Goal: Information Seeking & Learning: Learn about a topic

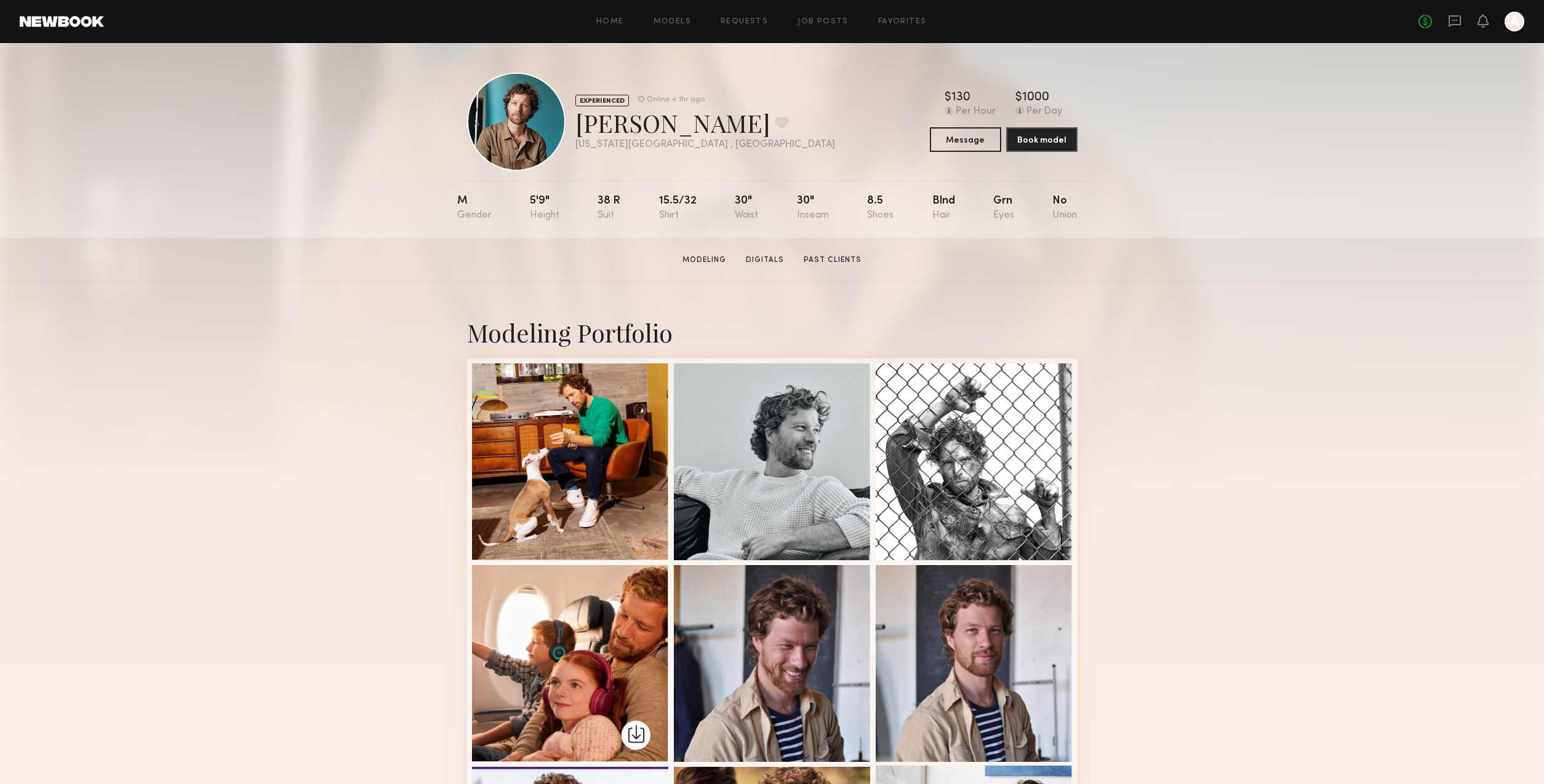
scroll to position [800, 0]
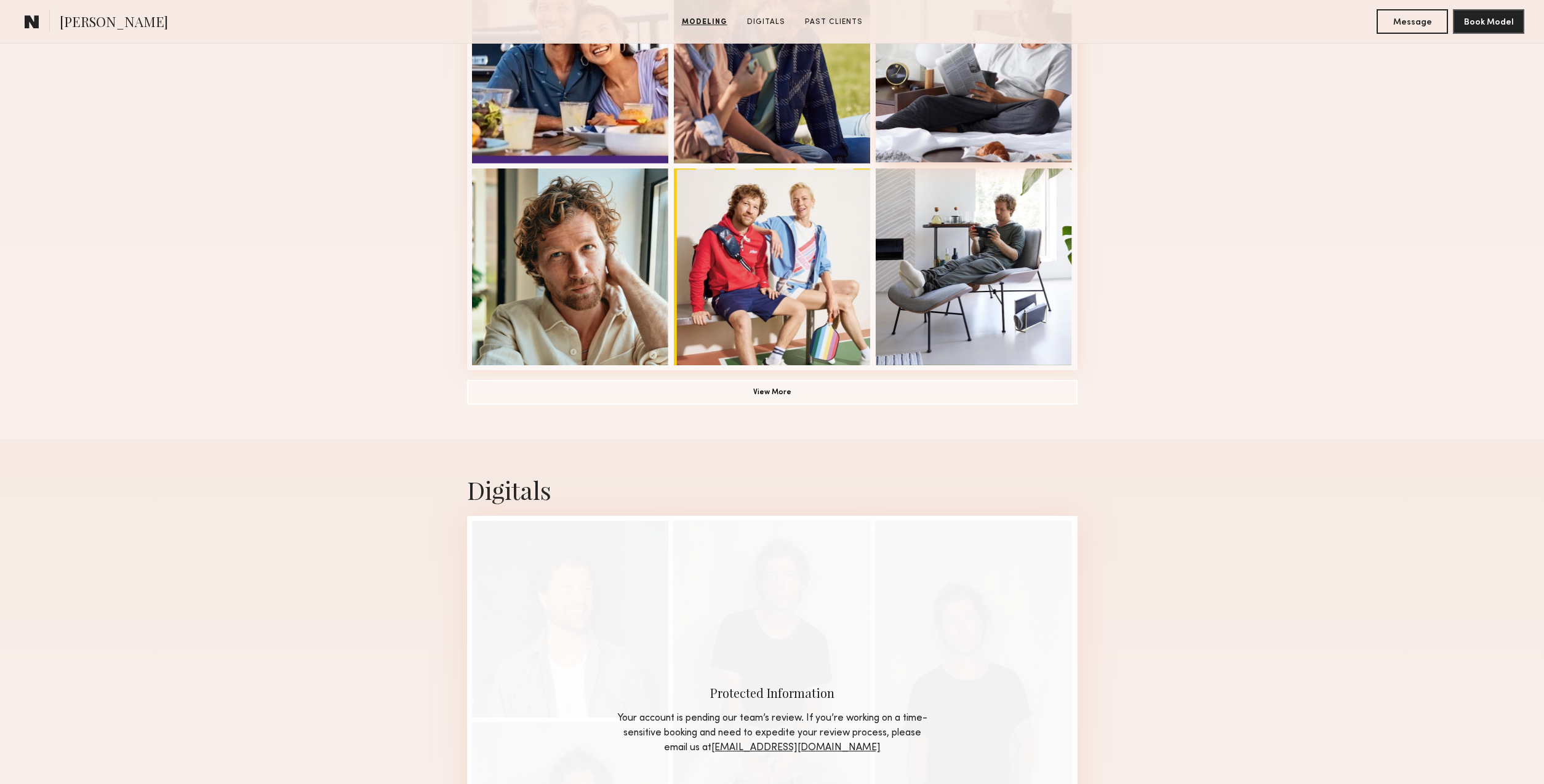
click at [977, 144] on div at bounding box center [974, 63] width 197 height 197
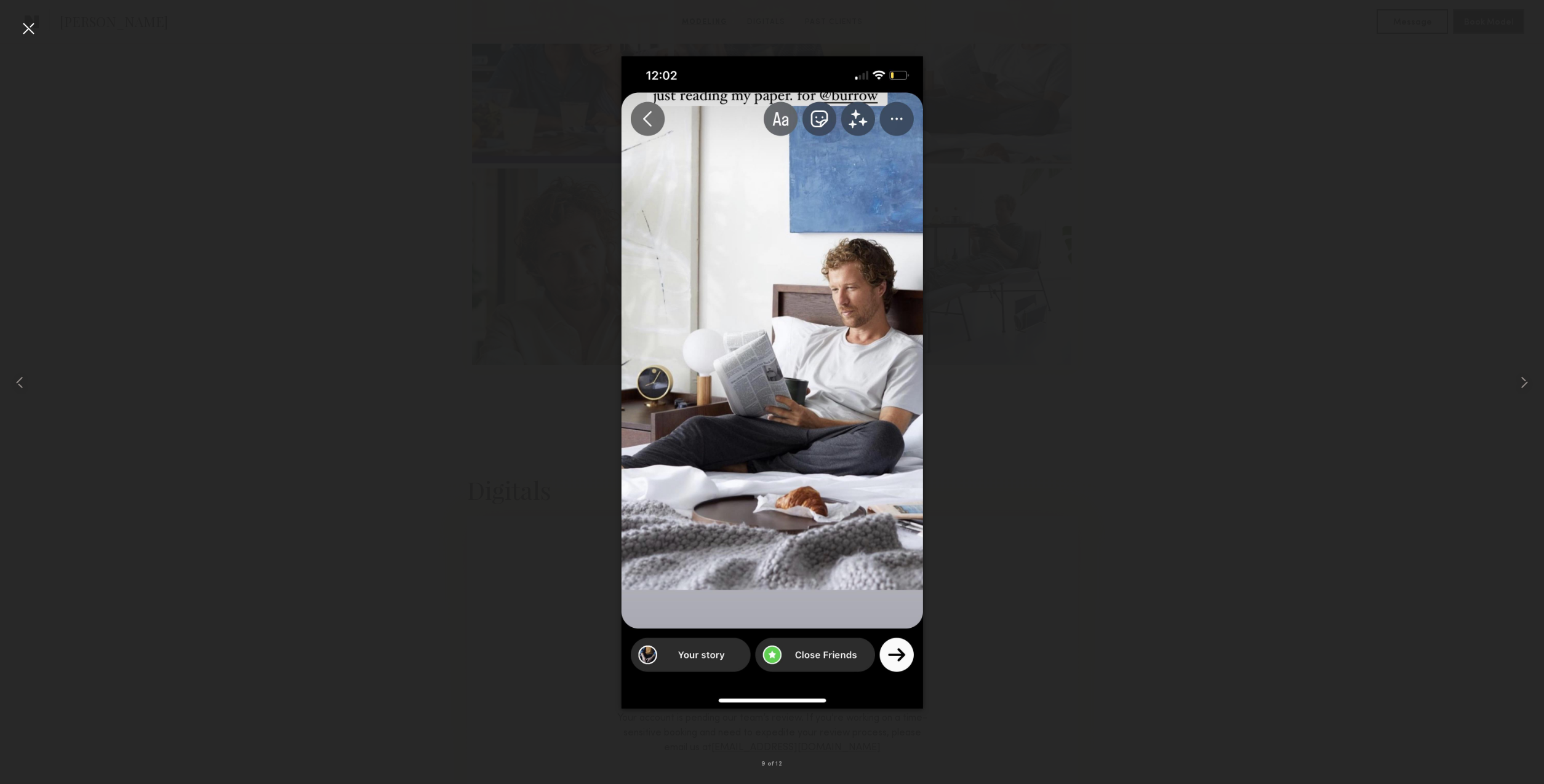
click at [31, 29] on div at bounding box center [28, 28] width 19 height 19
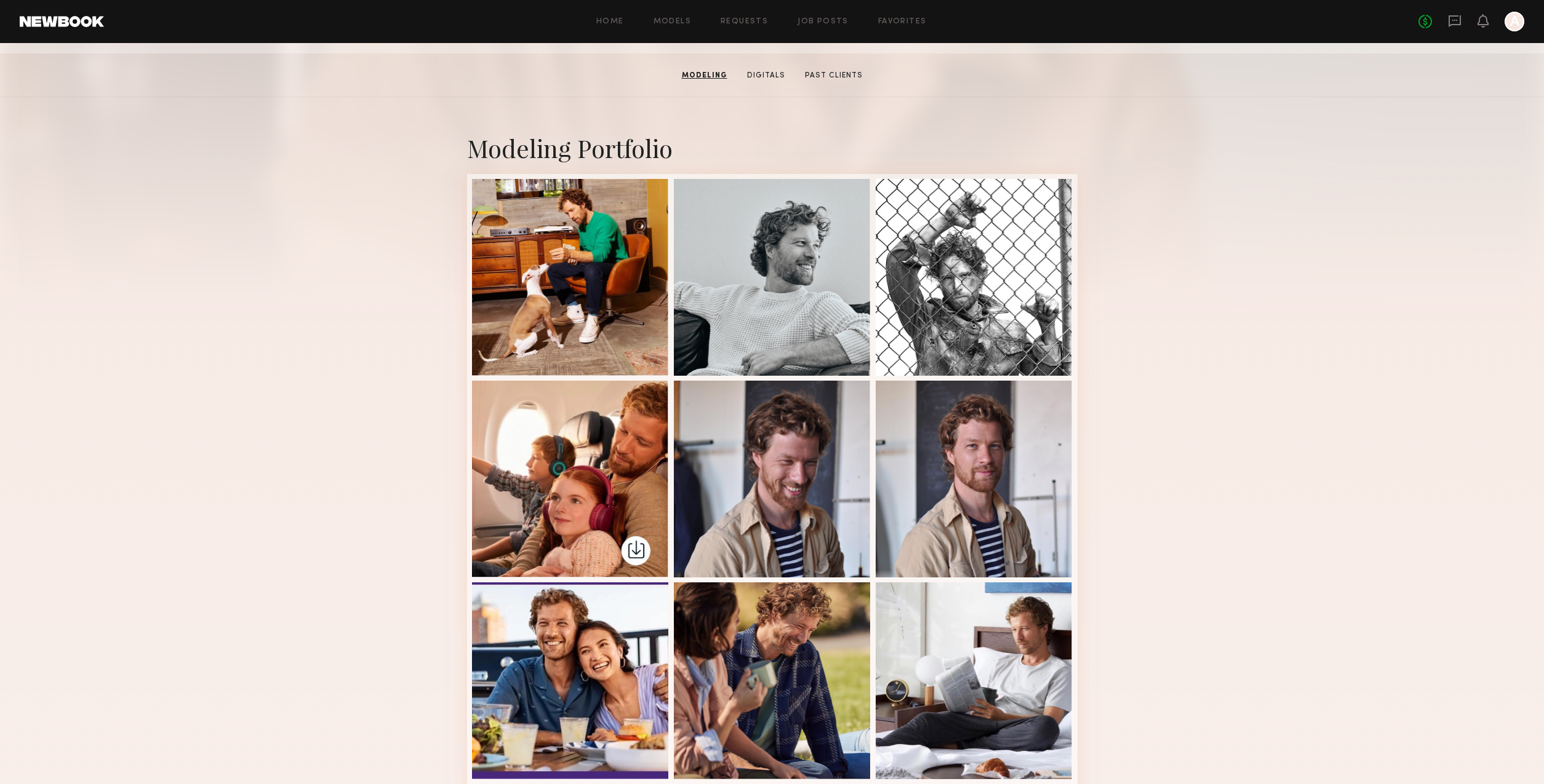
scroll to position [0, 0]
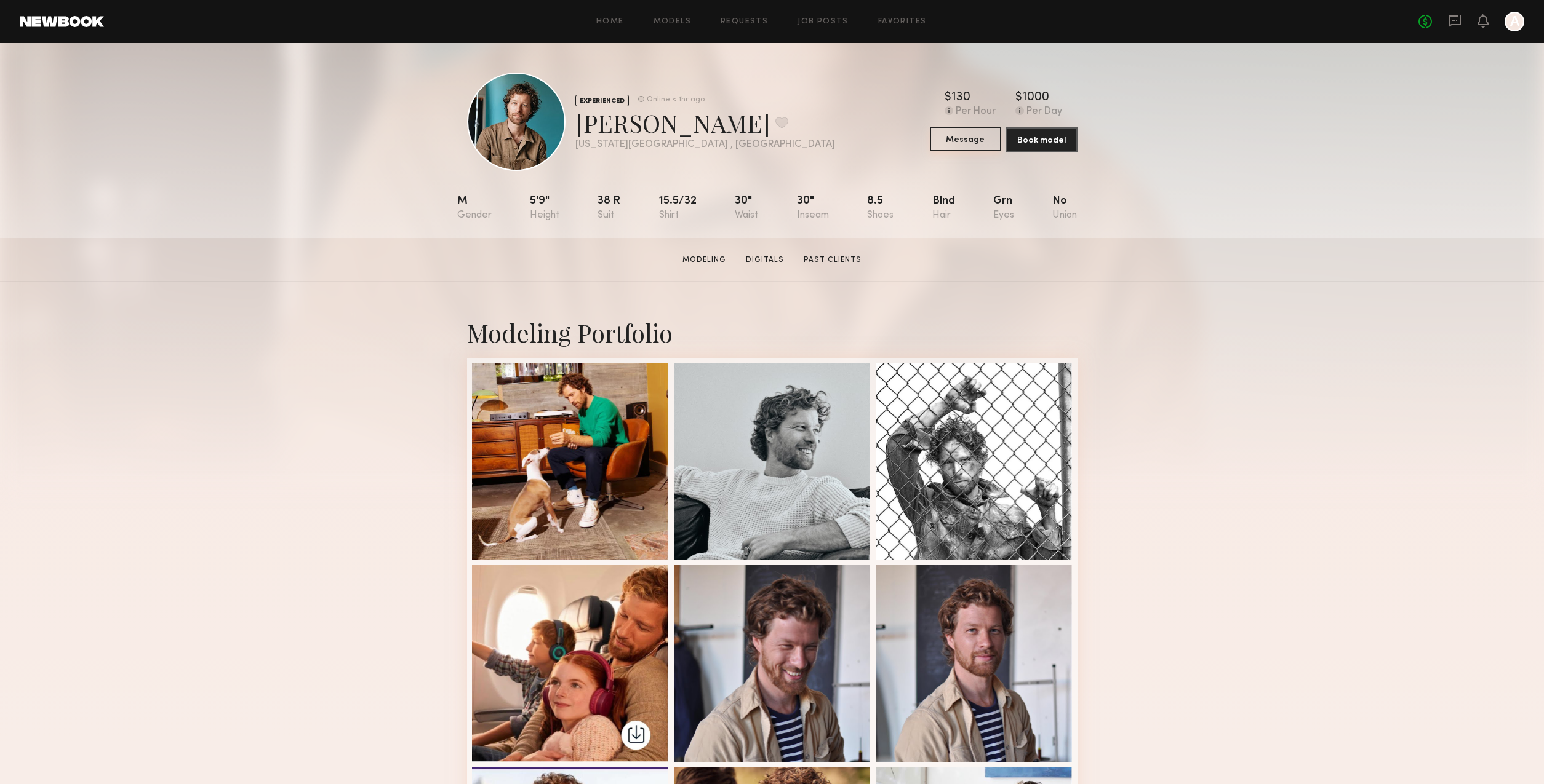
click at [960, 139] on button "Message" at bounding box center [965, 139] width 71 height 25
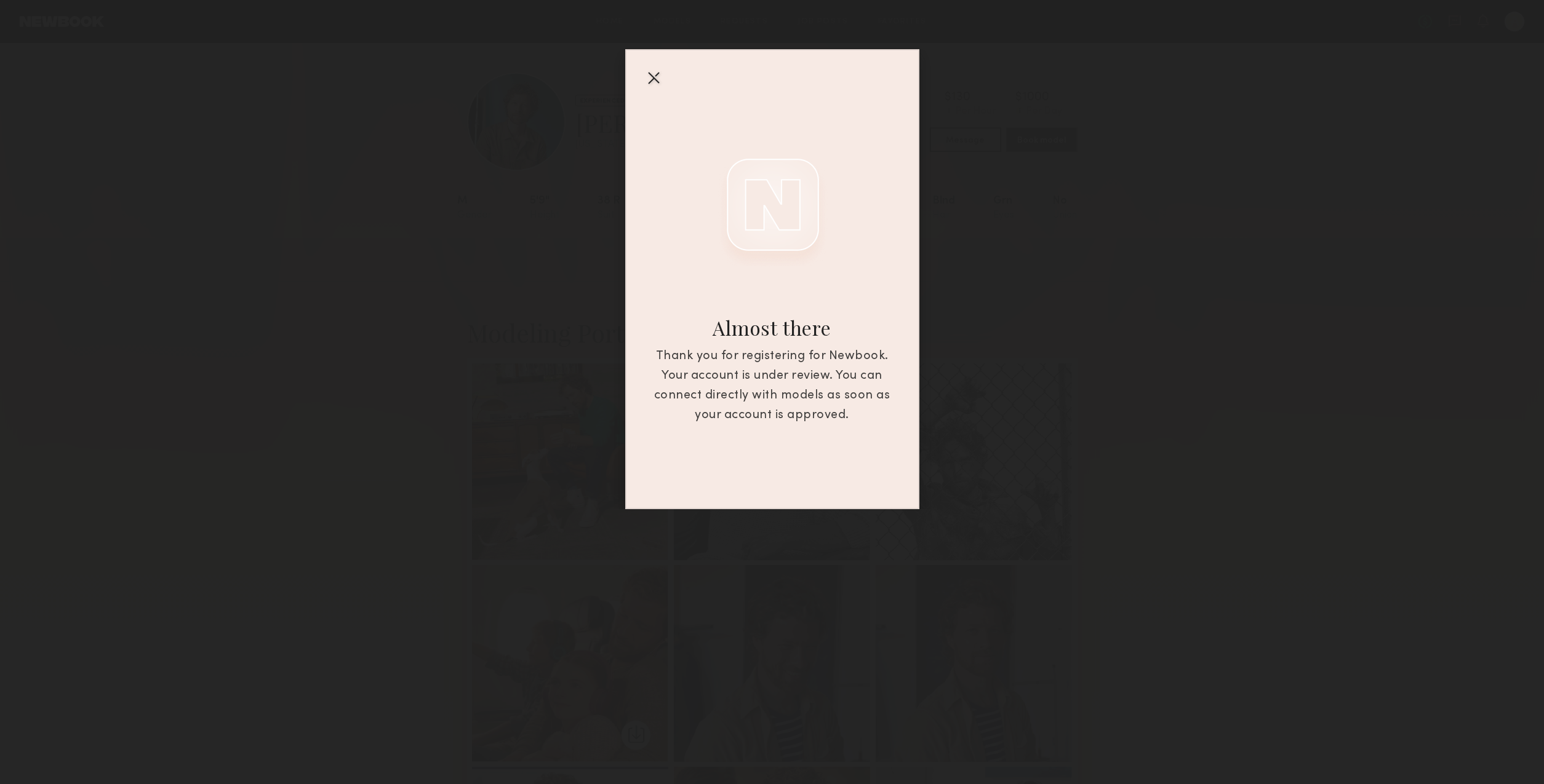
click at [652, 77] on div at bounding box center [653, 77] width 19 height 19
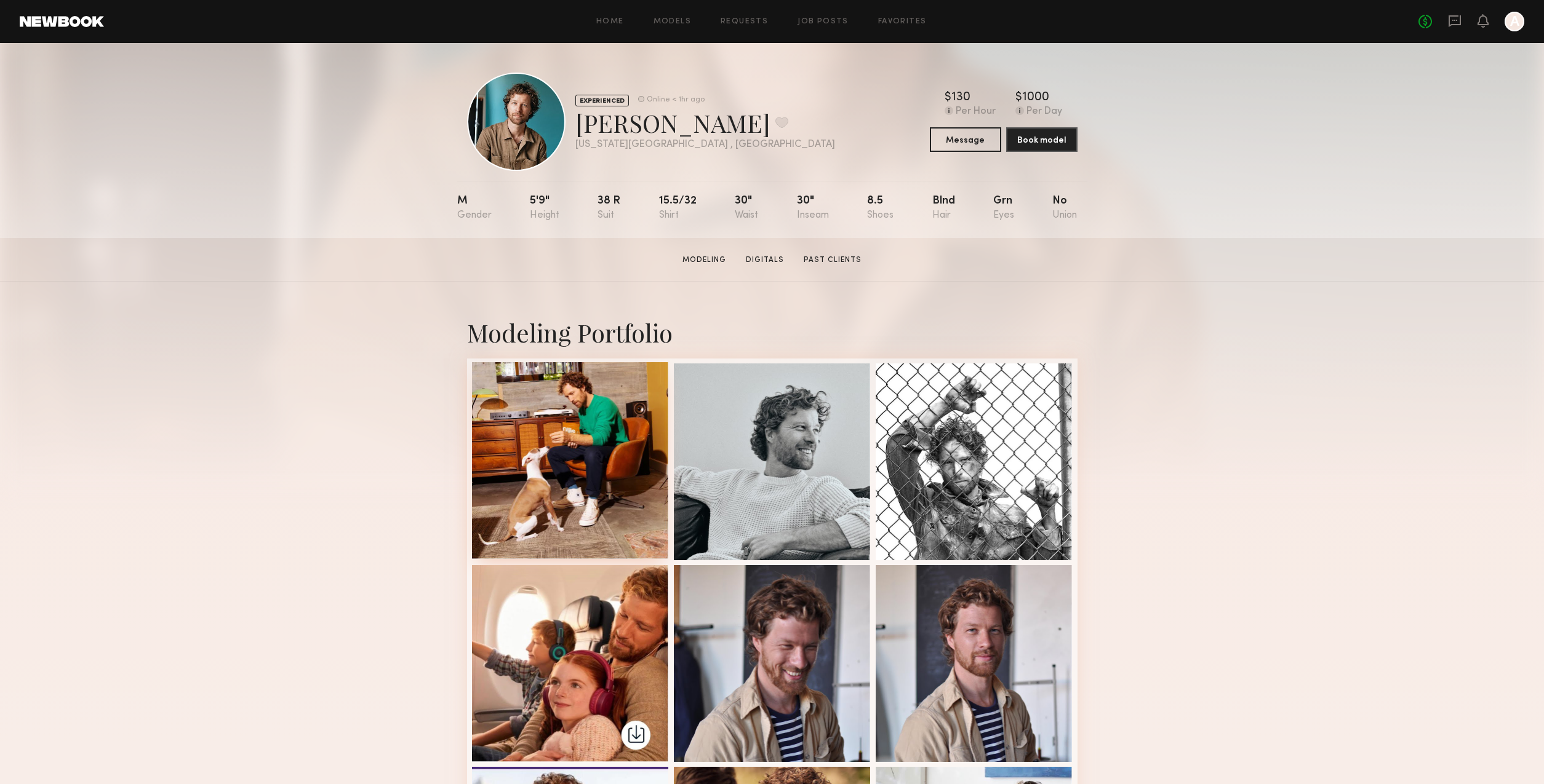
click at [603, 418] on div at bounding box center [570, 460] width 197 height 197
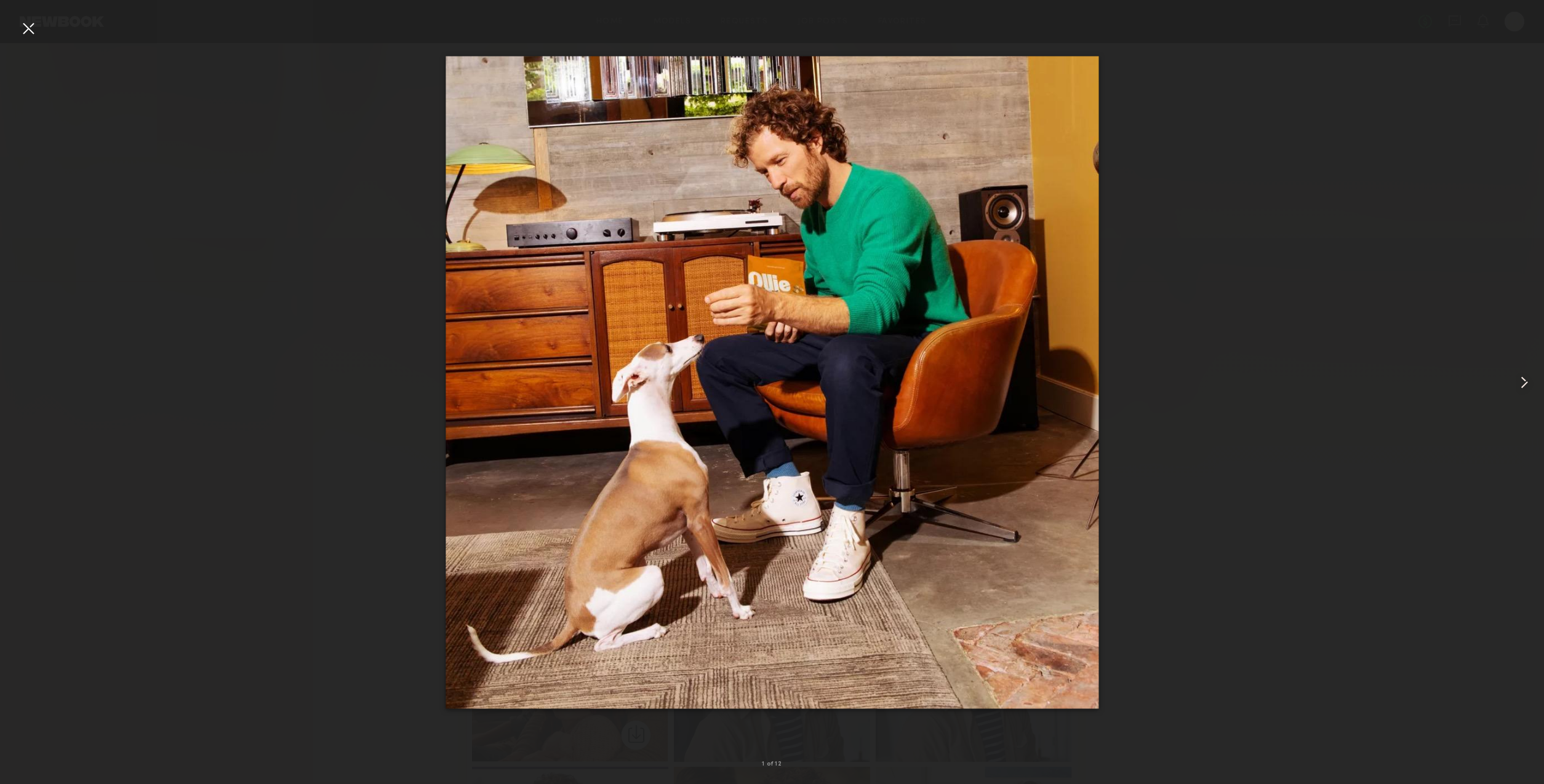
click at [1525, 384] on common-icon at bounding box center [1524, 382] width 19 height 19
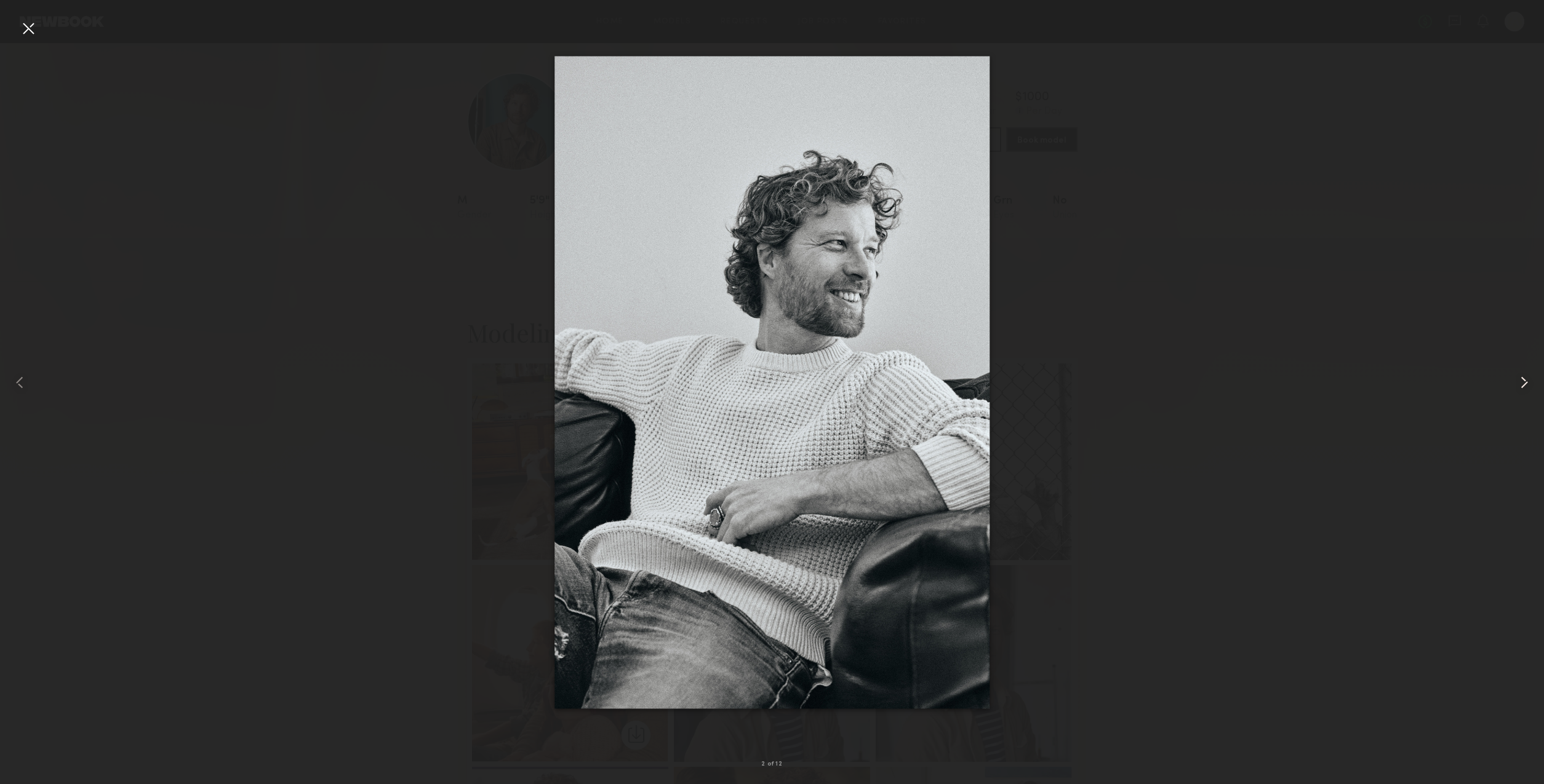
click at [1523, 384] on common-icon at bounding box center [1524, 382] width 19 height 19
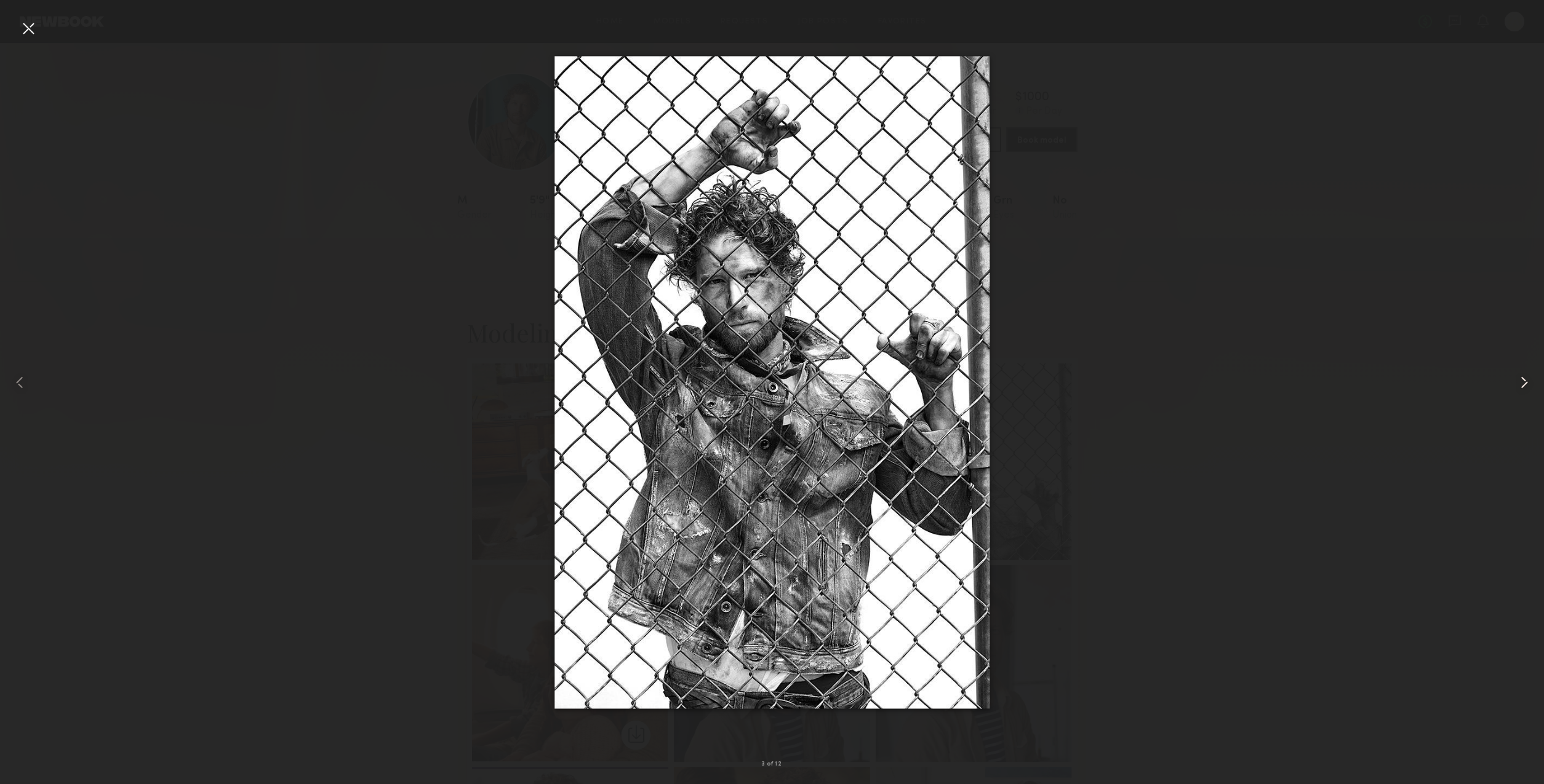
click at [1523, 384] on common-icon at bounding box center [1524, 382] width 19 height 19
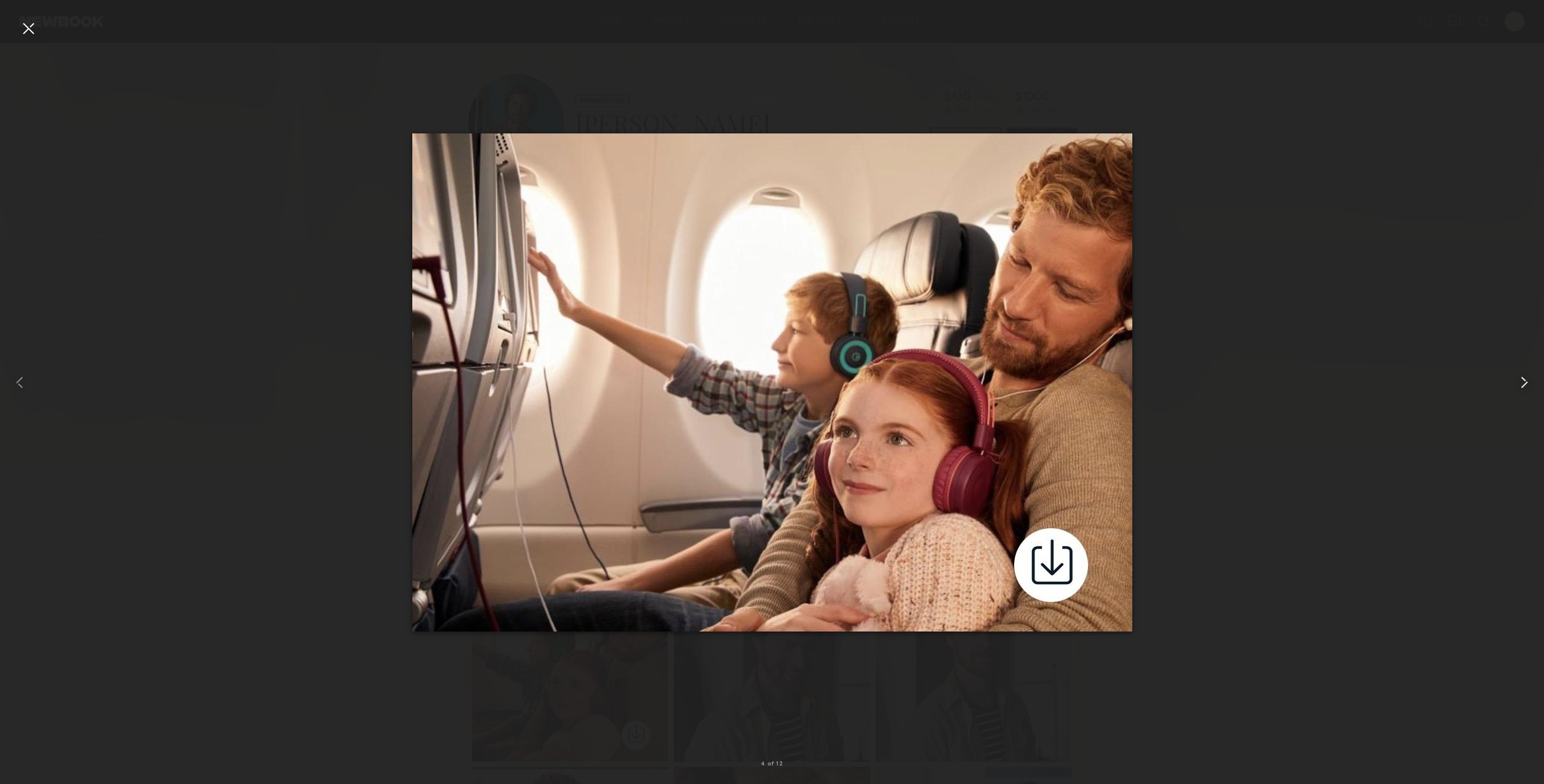
click at [1523, 385] on common-icon at bounding box center [1524, 382] width 19 height 19
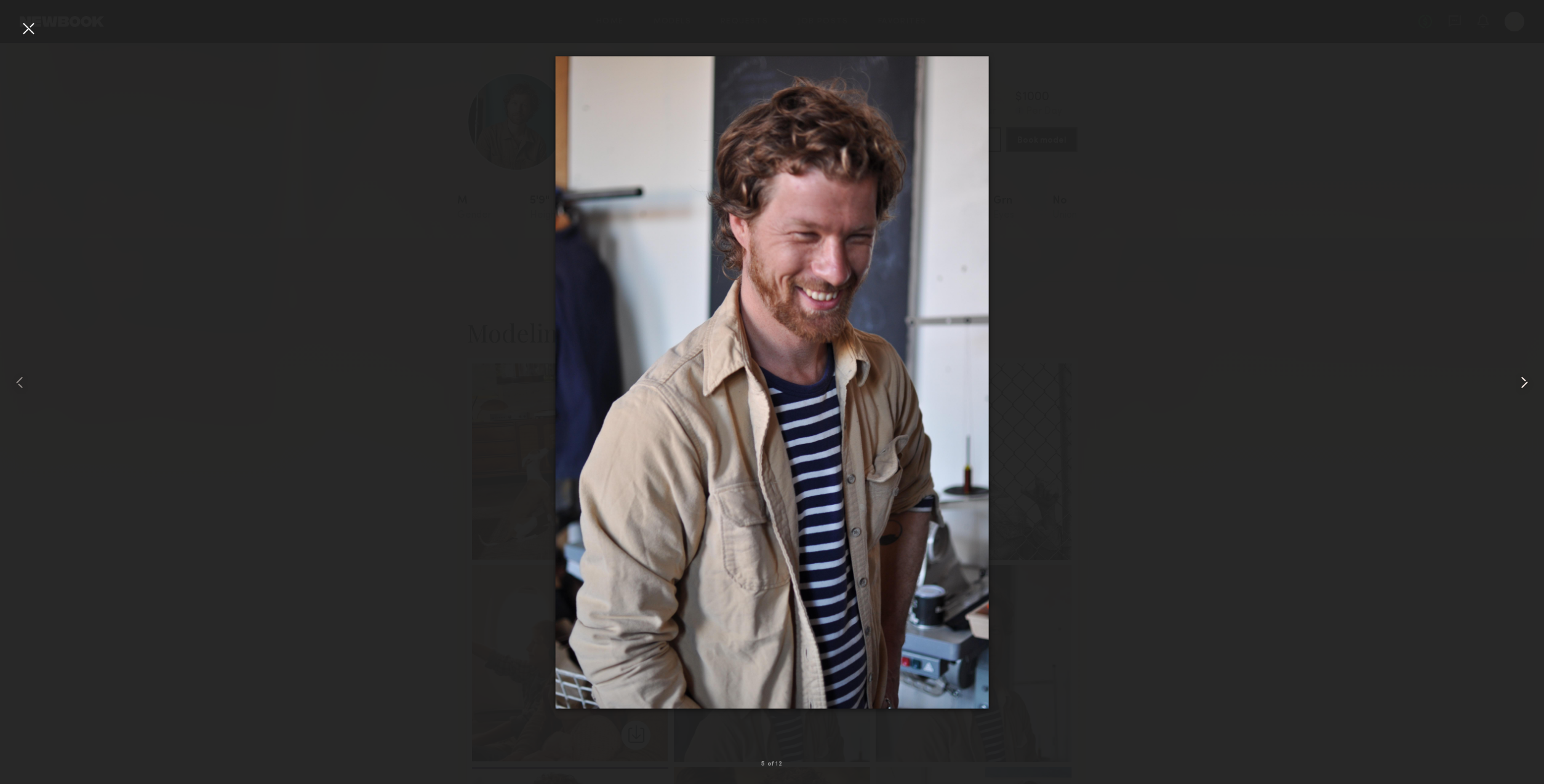
click at [1523, 385] on common-icon at bounding box center [1524, 382] width 19 height 19
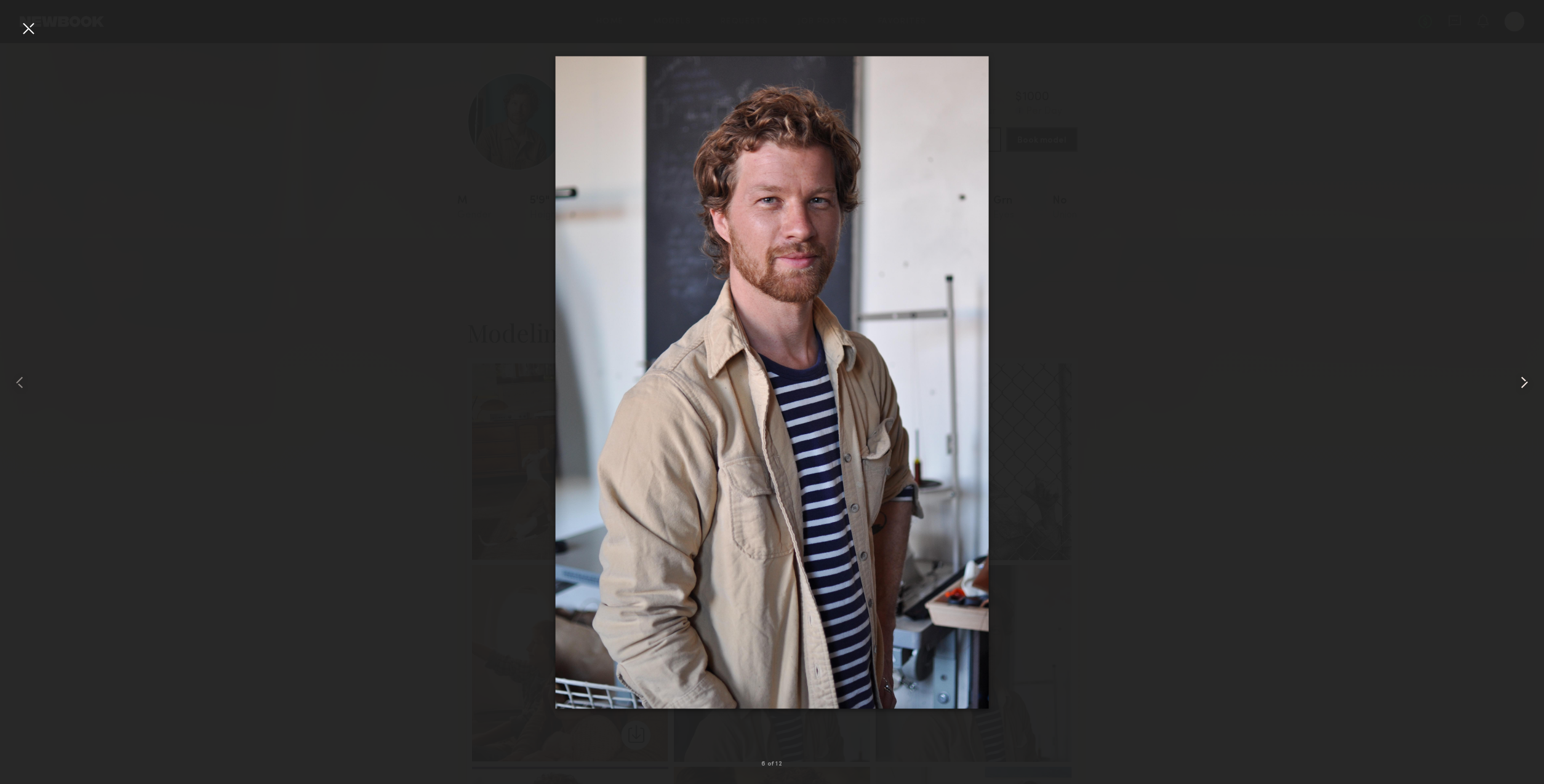
click at [1523, 385] on common-icon at bounding box center [1524, 382] width 19 height 19
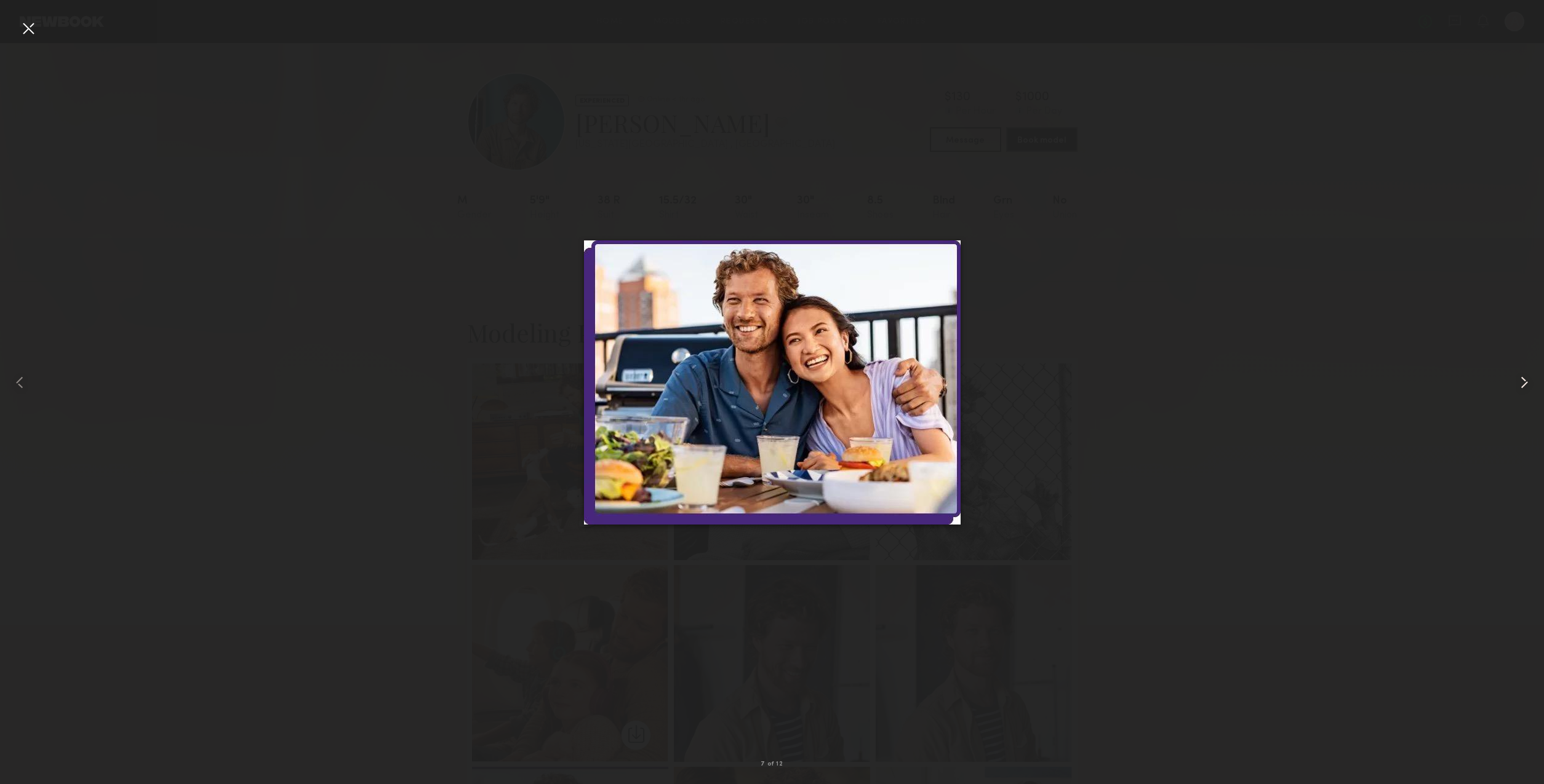
click at [1523, 385] on common-icon at bounding box center [1524, 382] width 19 height 19
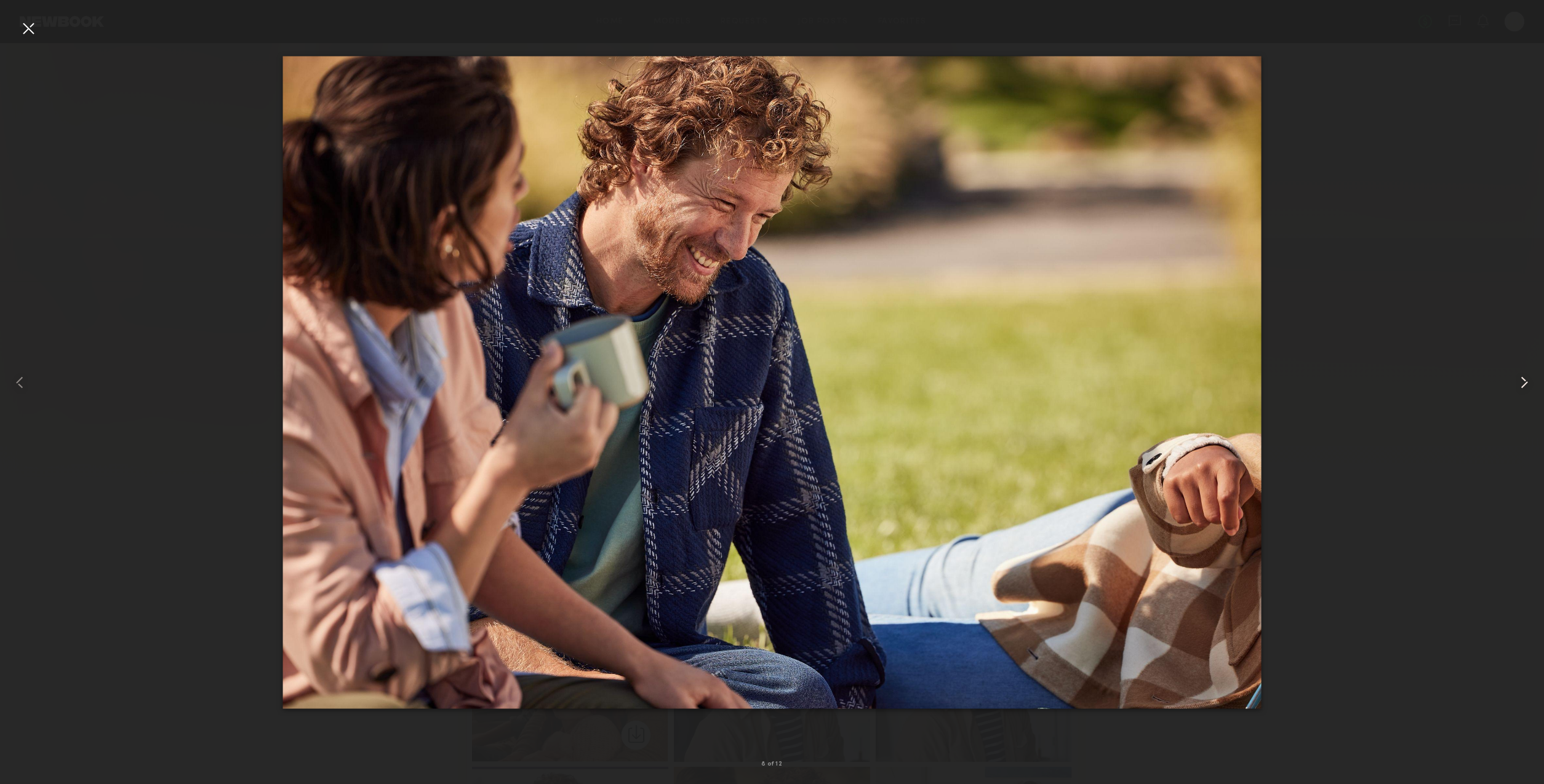
click at [1523, 385] on common-icon at bounding box center [1524, 382] width 19 height 19
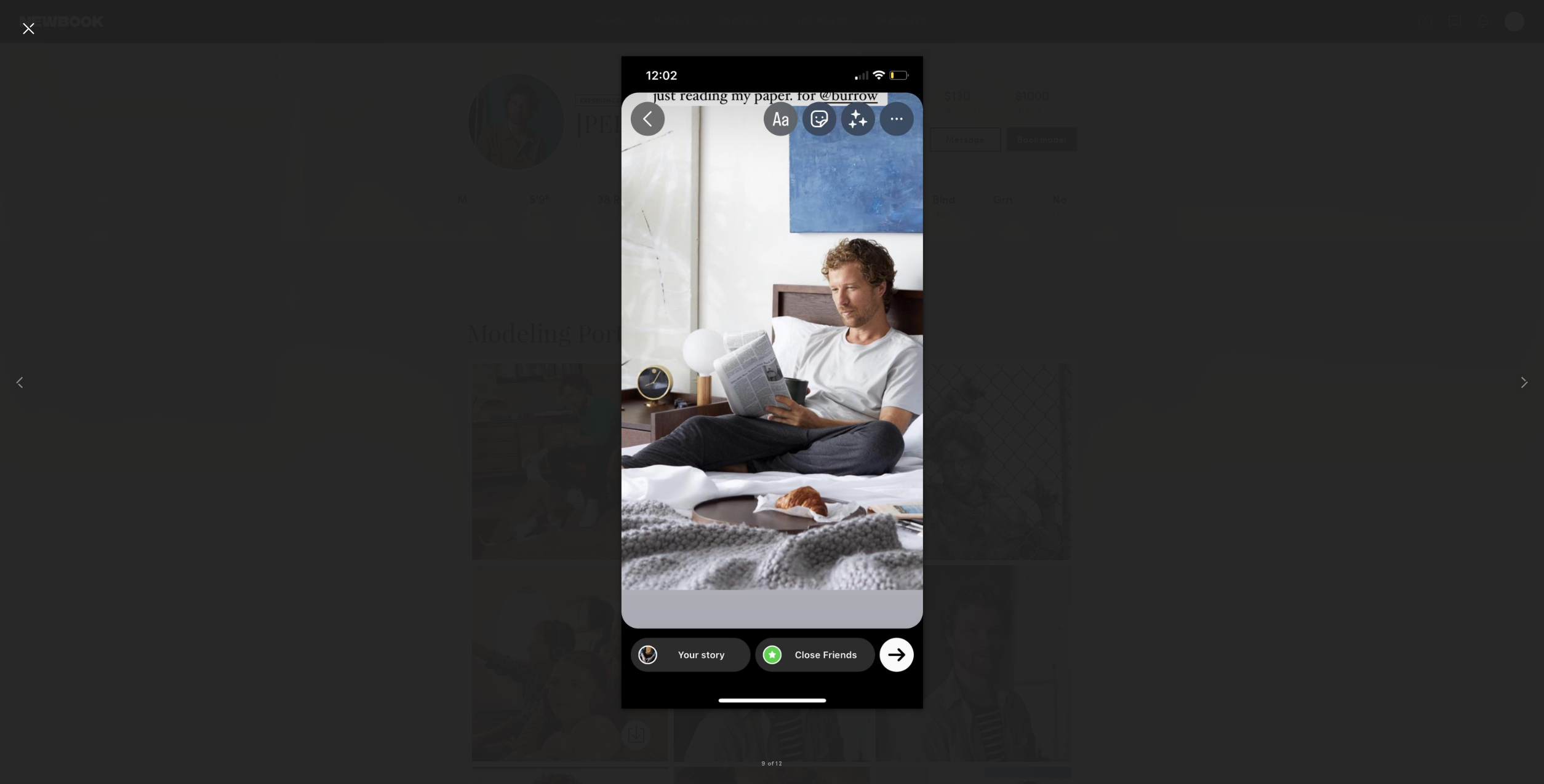
click at [391, 294] on div at bounding box center [772, 382] width 1544 height 725
click at [32, 28] on div at bounding box center [28, 28] width 19 height 19
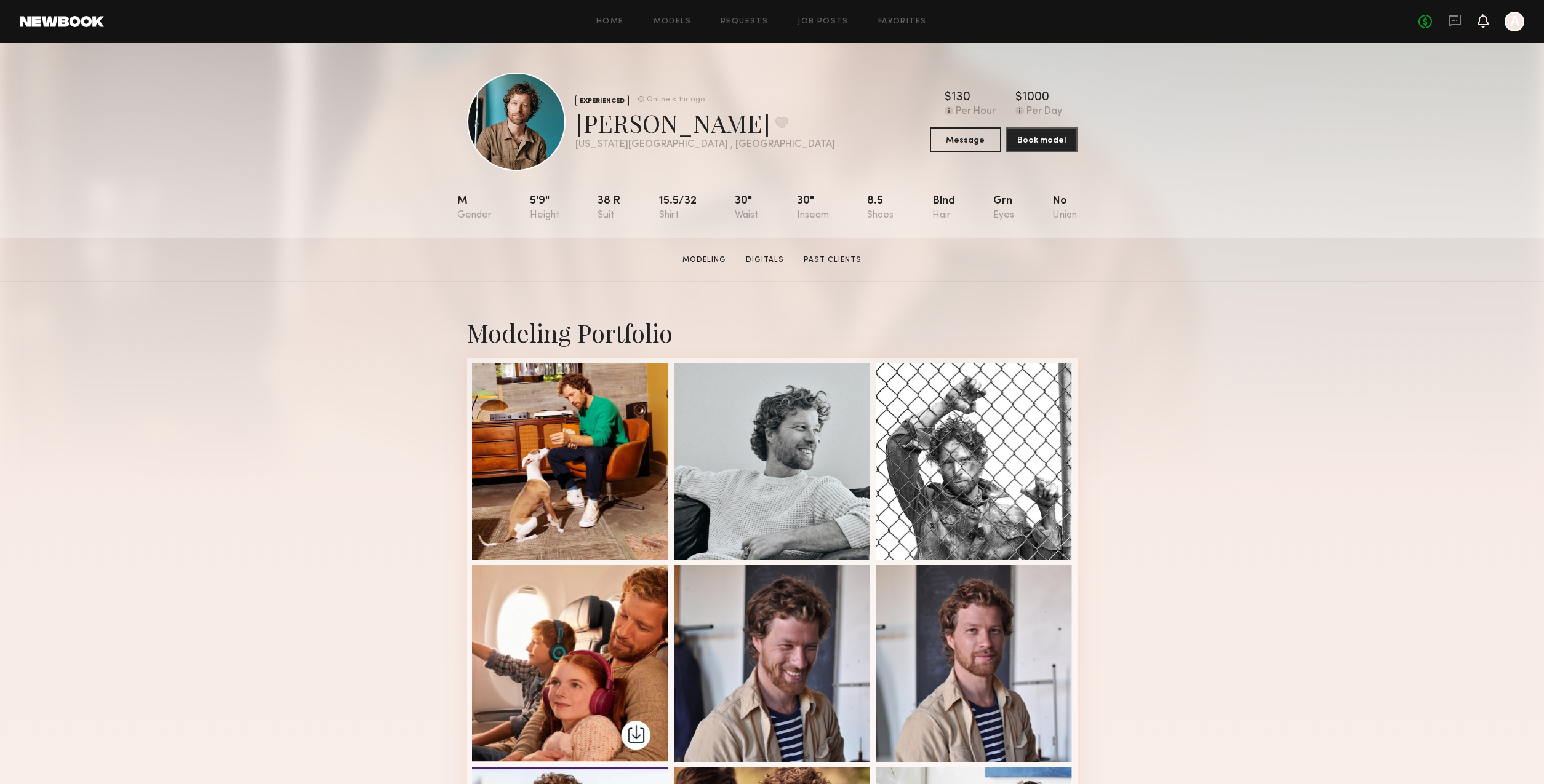
click at [1486, 24] on icon at bounding box center [1483, 20] width 10 height 9
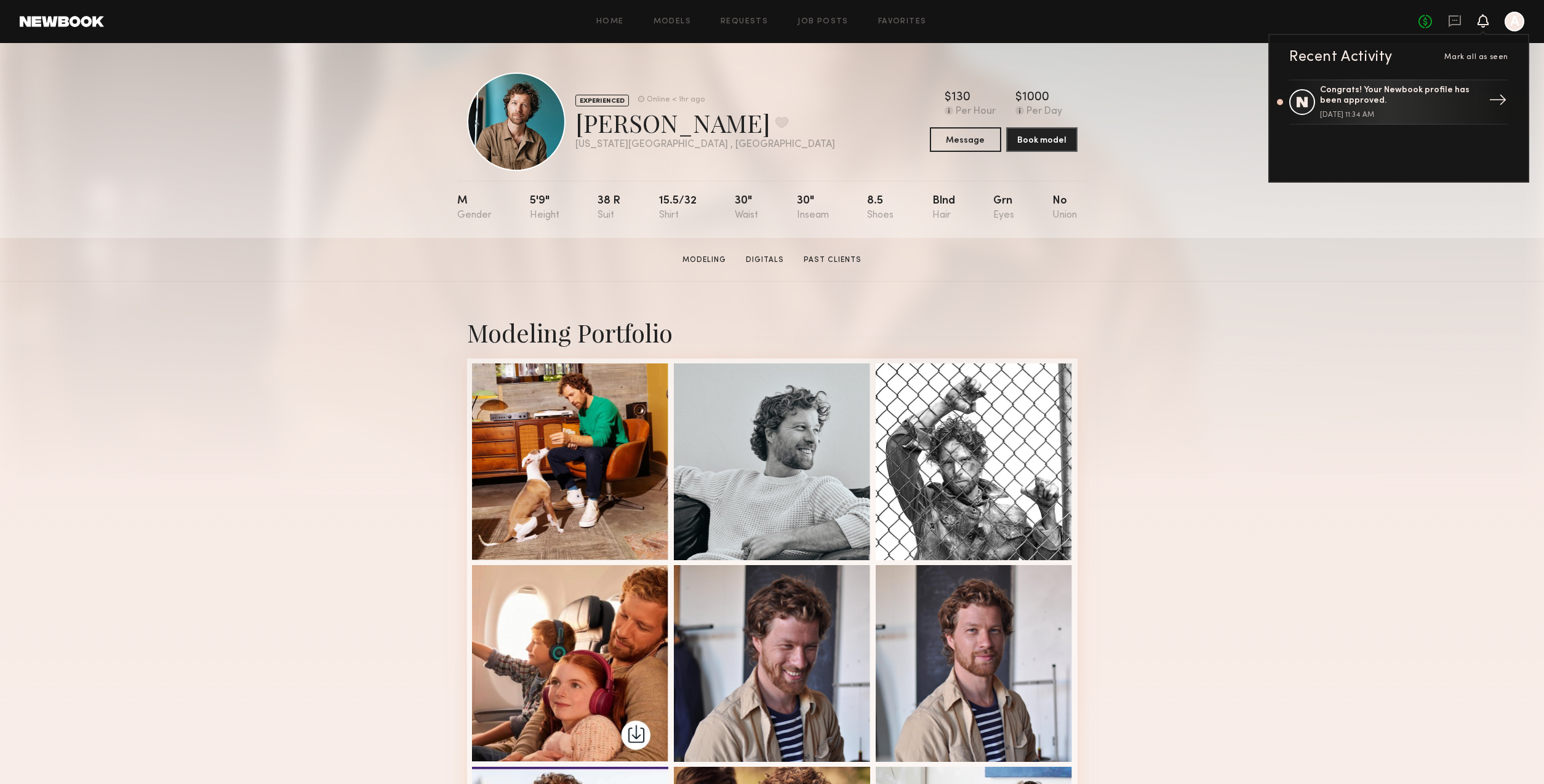
click at [1421, 97] on div "Congrats! Your Newbook profile has been approved." at bounding box center [1399, 96] width 160 height 21
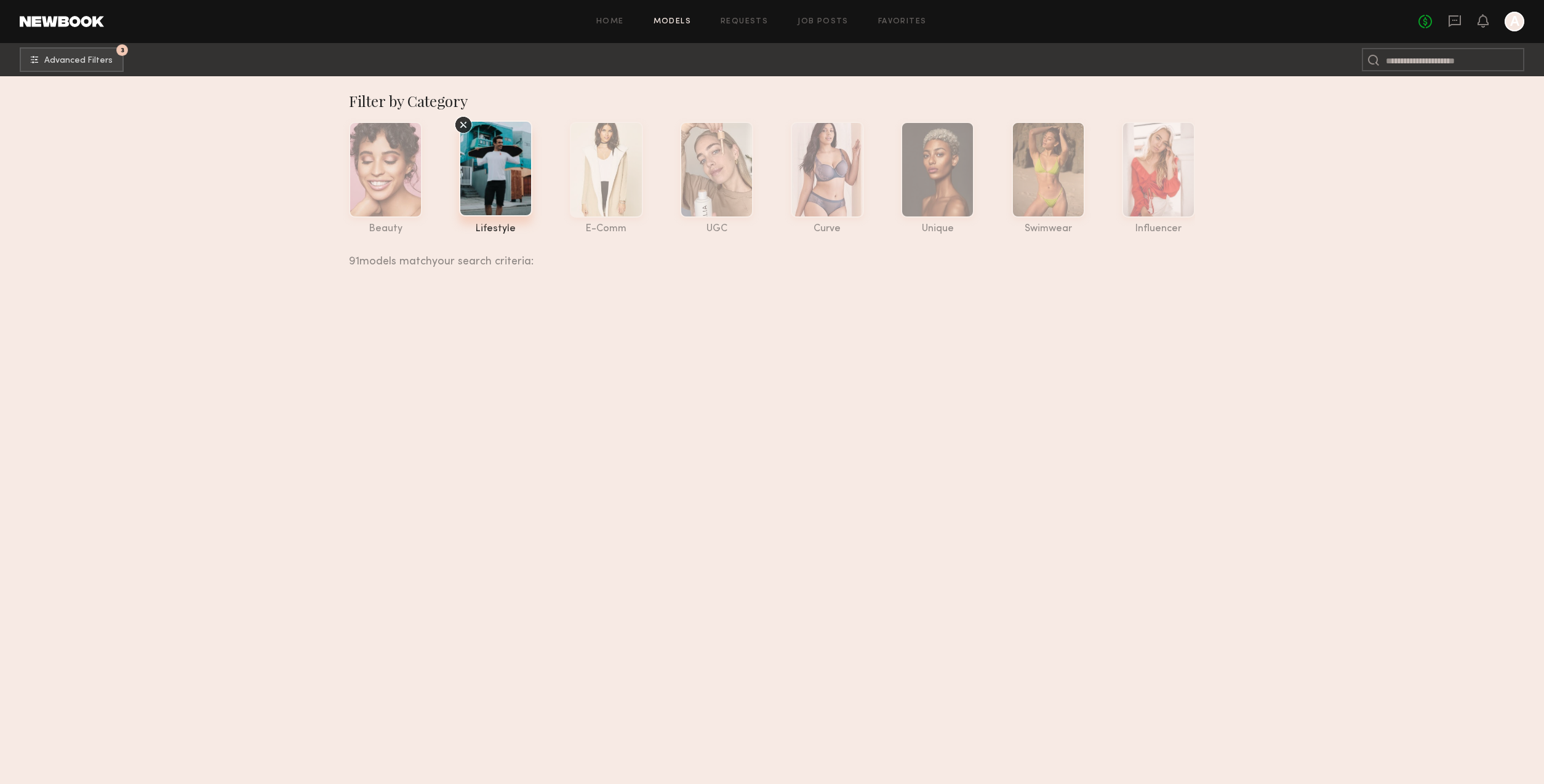
scroll to position [4557, 0]
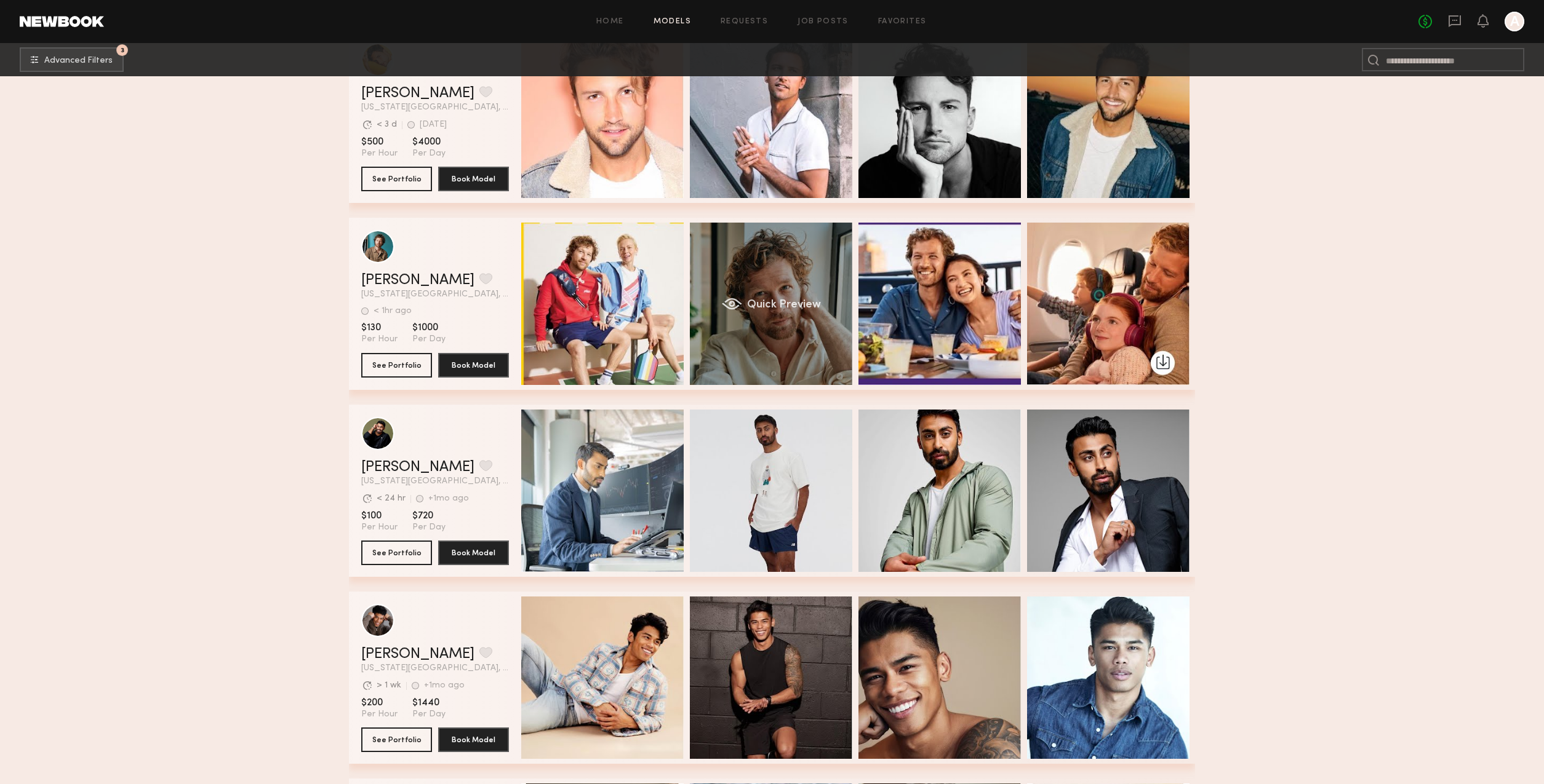
click at [793, 348] on div "Quick Preview" at bounding box center [771, 304] width 162 height 162
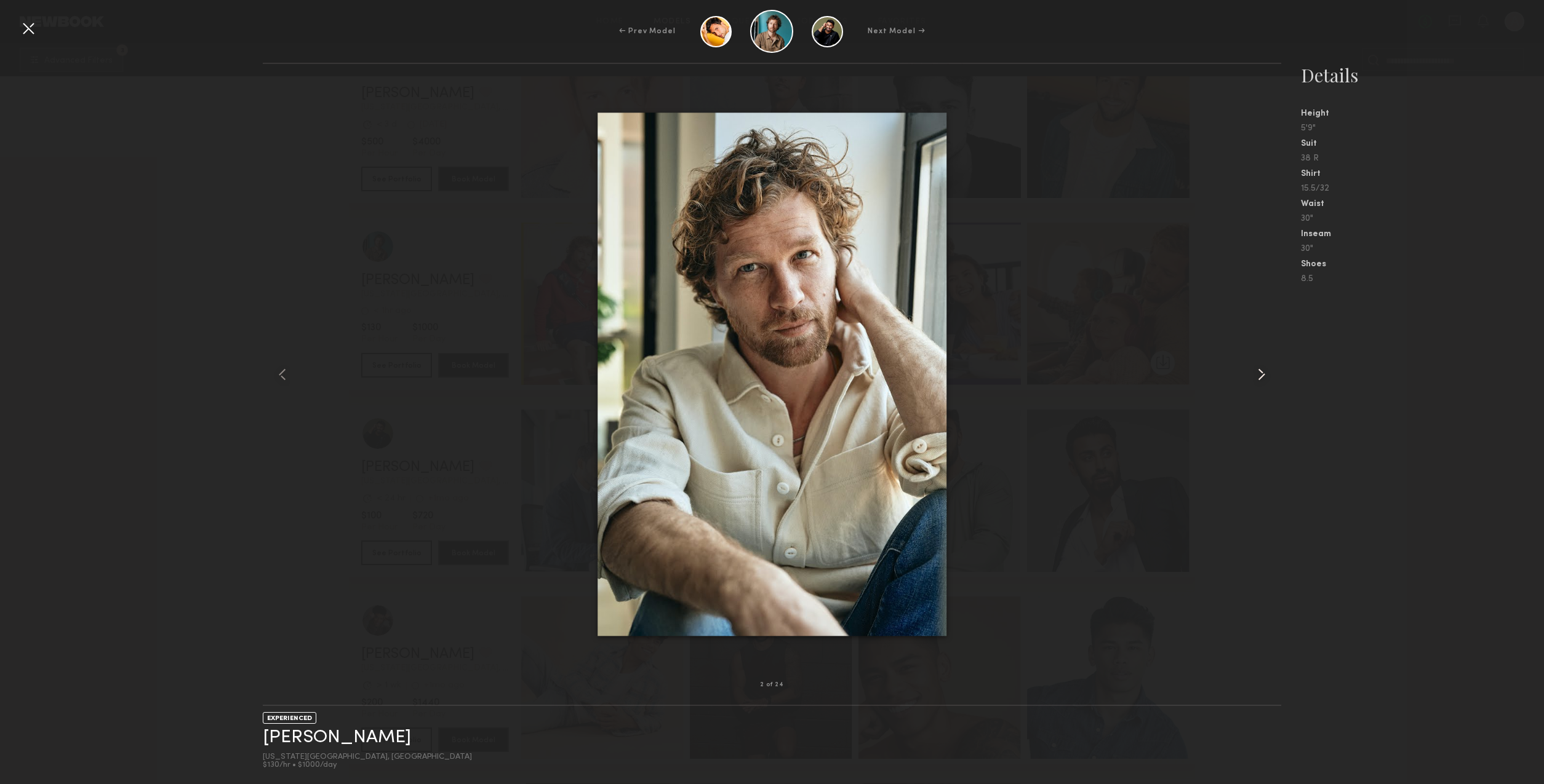
click at [1265, 374] on common-icon at bounding box center [1261, 374] width 19 height 19
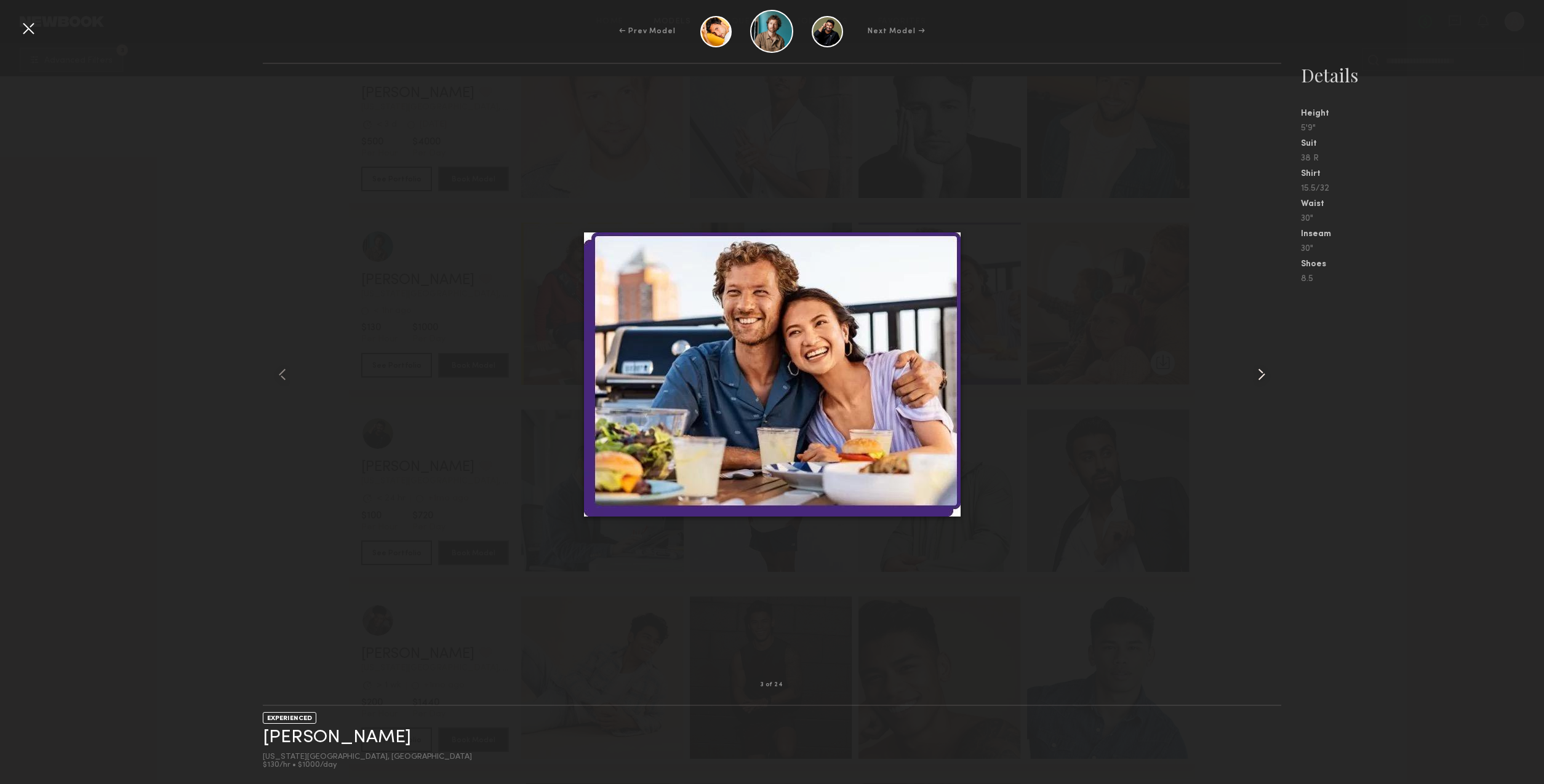
click at [1260, 379] on common-icon at bounding box center [1261, 374] width 19 height 19
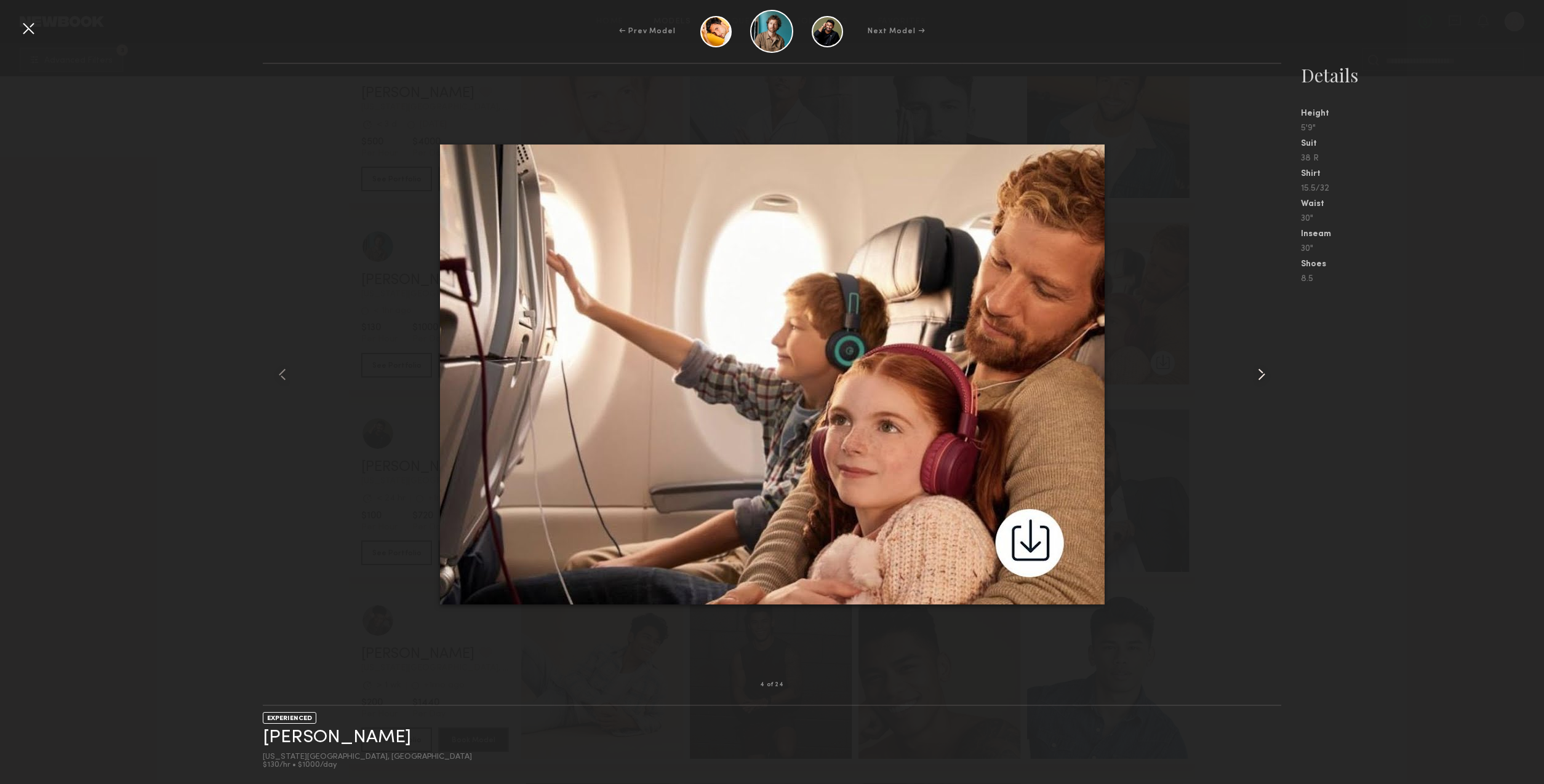
click at [1260, 379] on common-icon at bounding box center [1261, 374] width 19 height 19
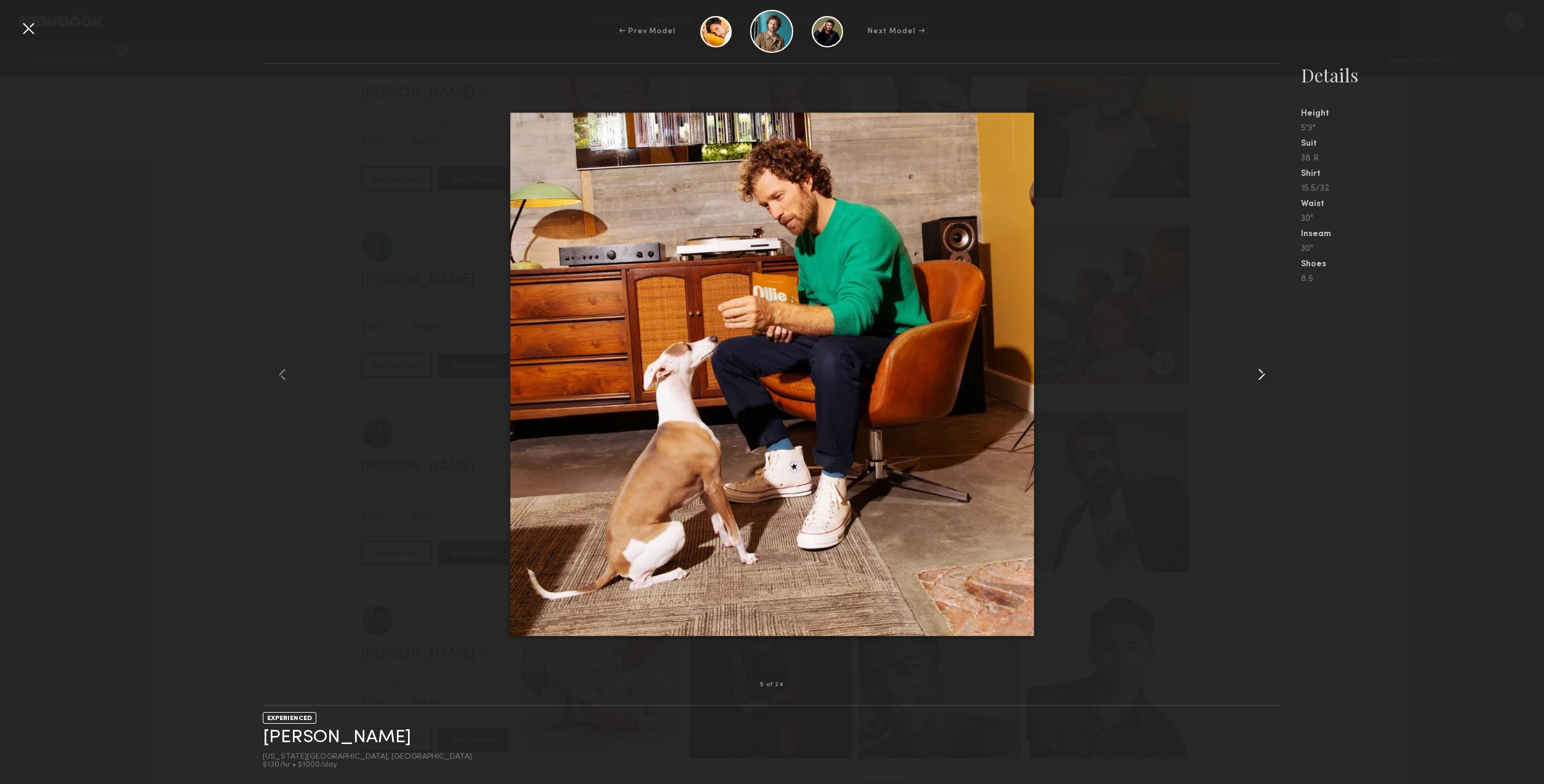
click at [1260, 379] on common-icon at bounding box center [1261, 374] width 19 height 19
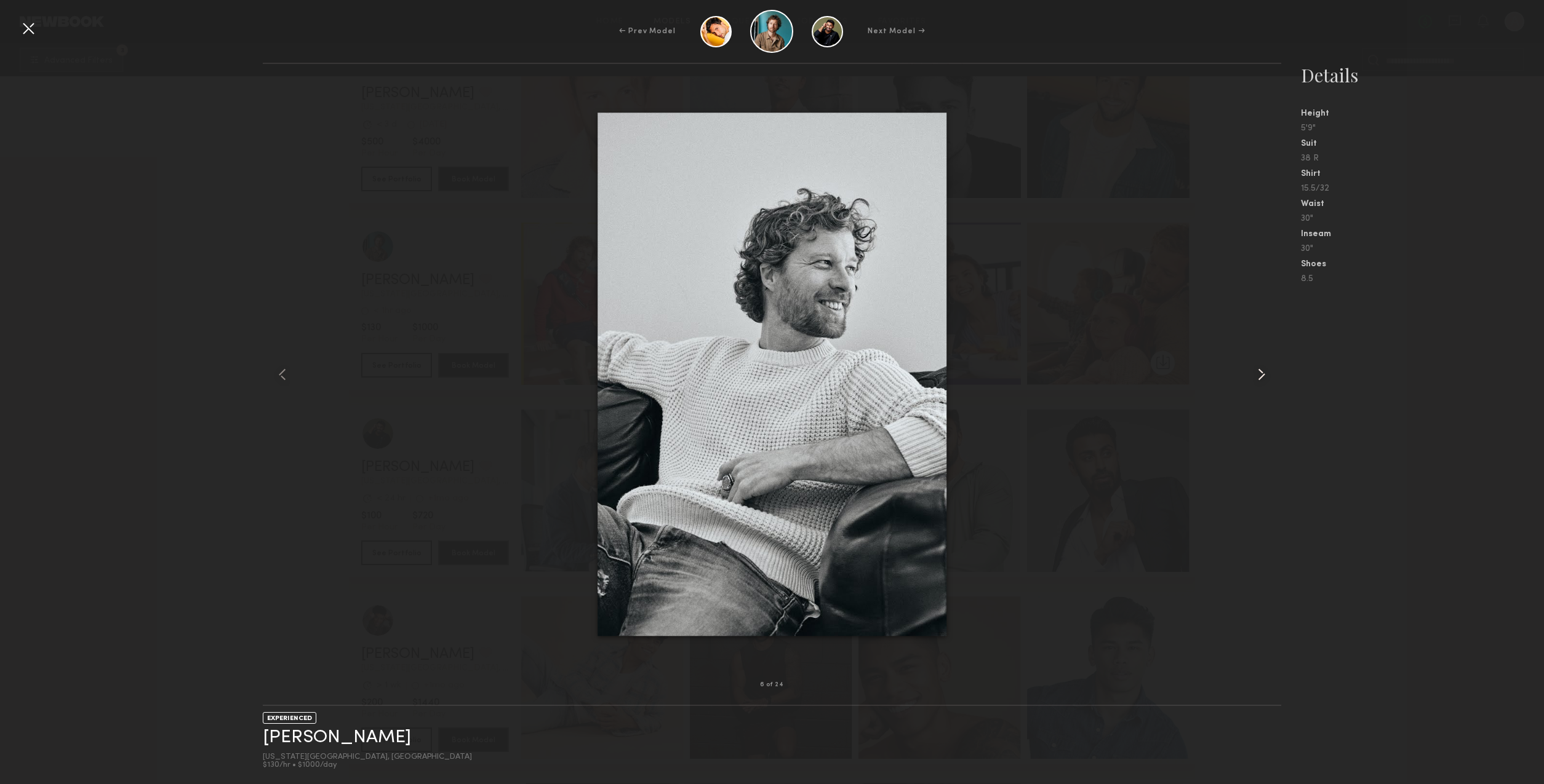
click at [1260, 378] on common-icon at bounding box center [1261, 374] width 19 height 19
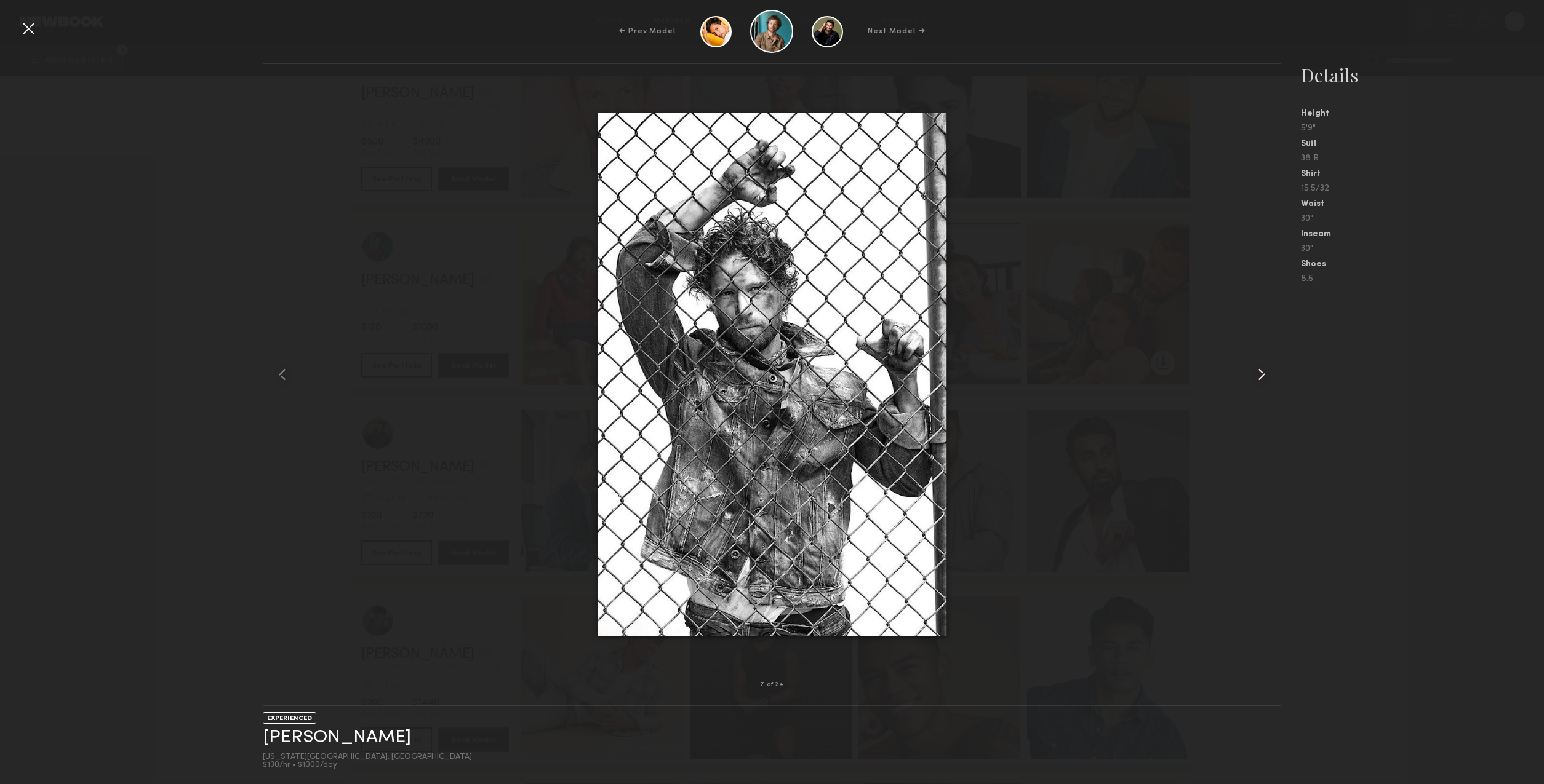
click at [1261, 379] on common-icon at bounding box center [1261, 374] width 19 height 19
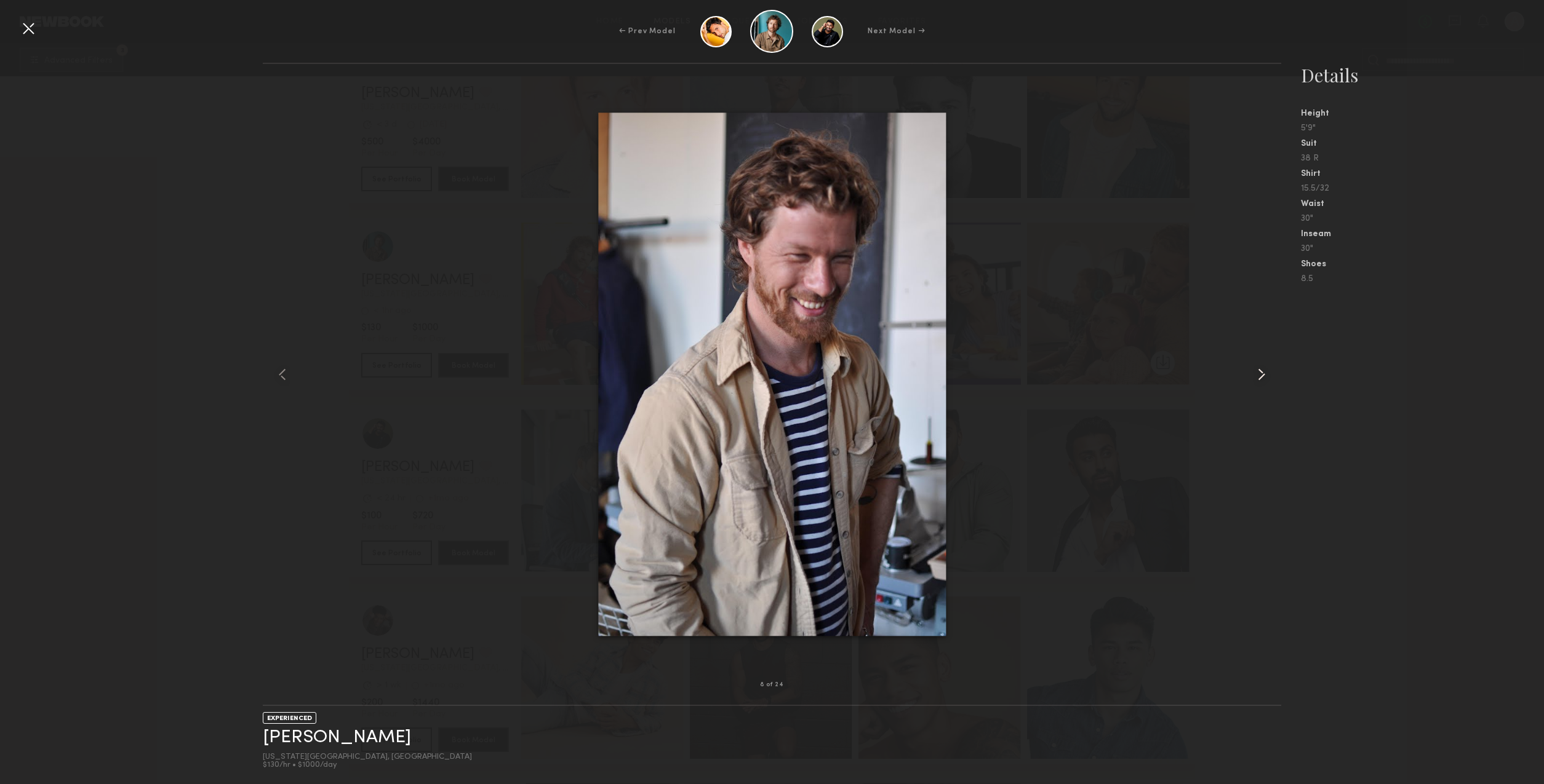
click at [1260, 379] on common-icon at bounding box center [1261, 374] width 19 height 19
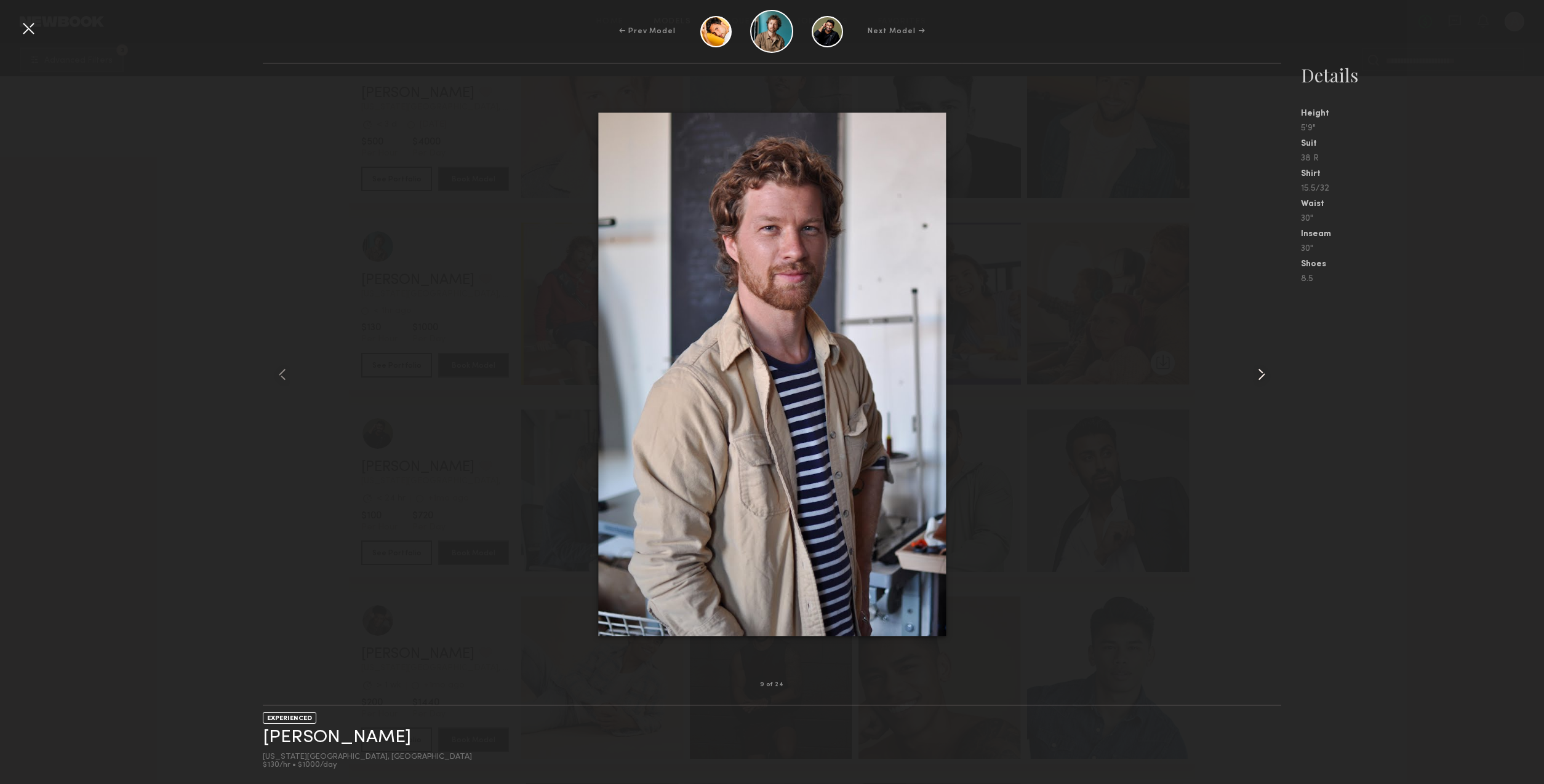
click at [1260, 379] on common-icon at bounding box center [1261, 374] width 19 height 19
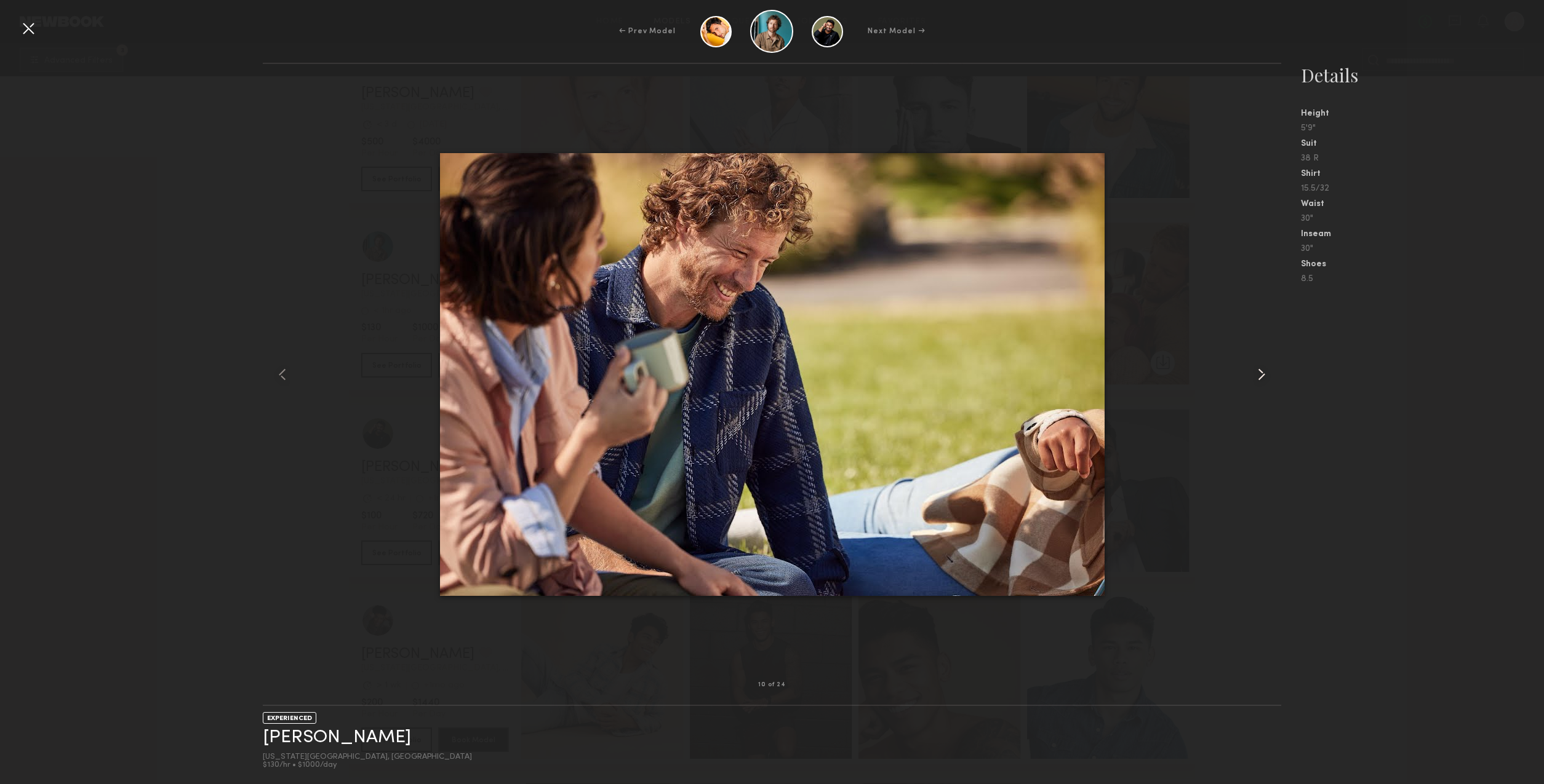
click at [1260, 379] on common-icon at bounding box center [1261, 374] width 19 height 19
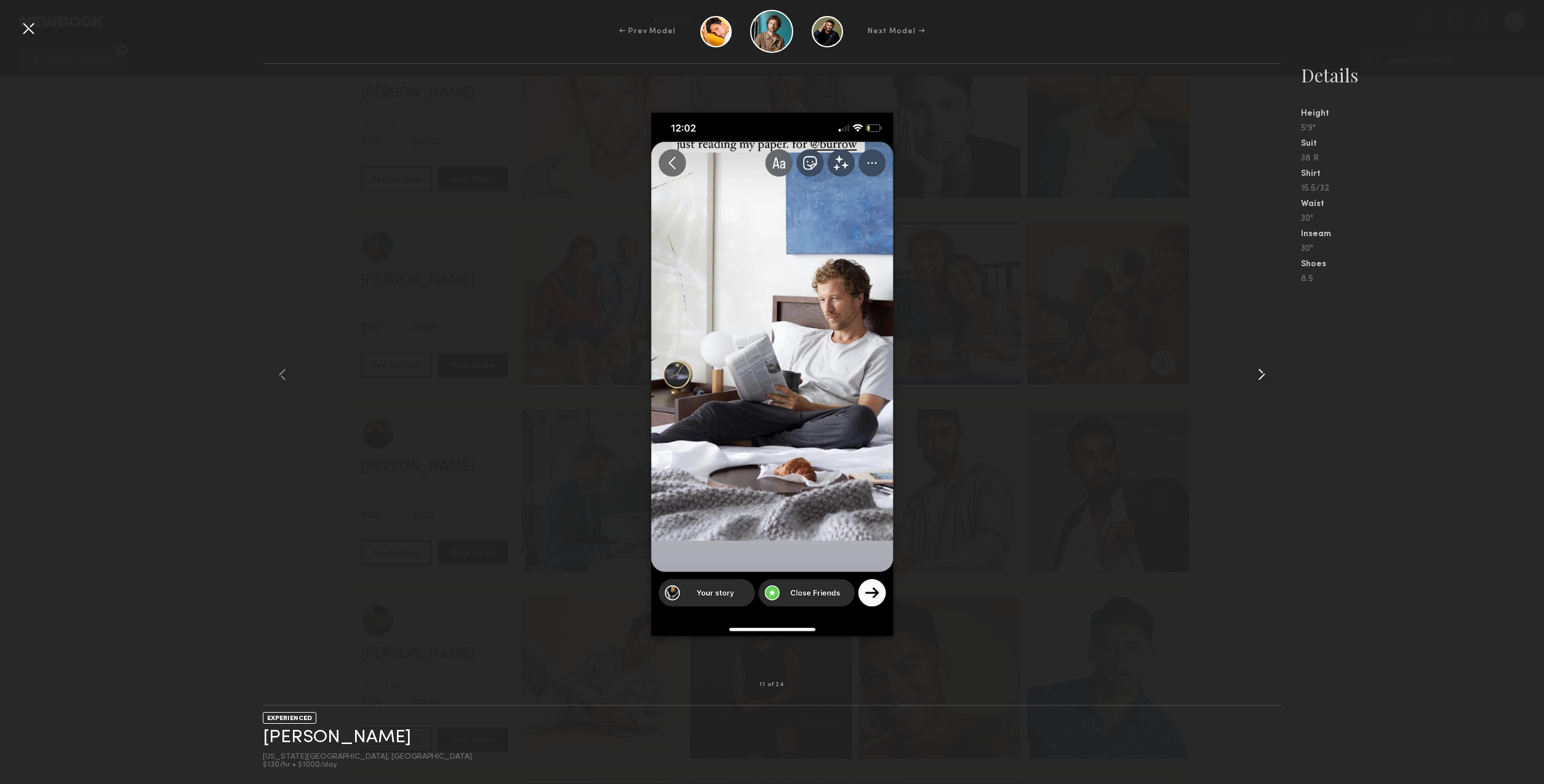
click at [1260, 379] on common-icon at bounding box center [1261, 374] width 19 height 19
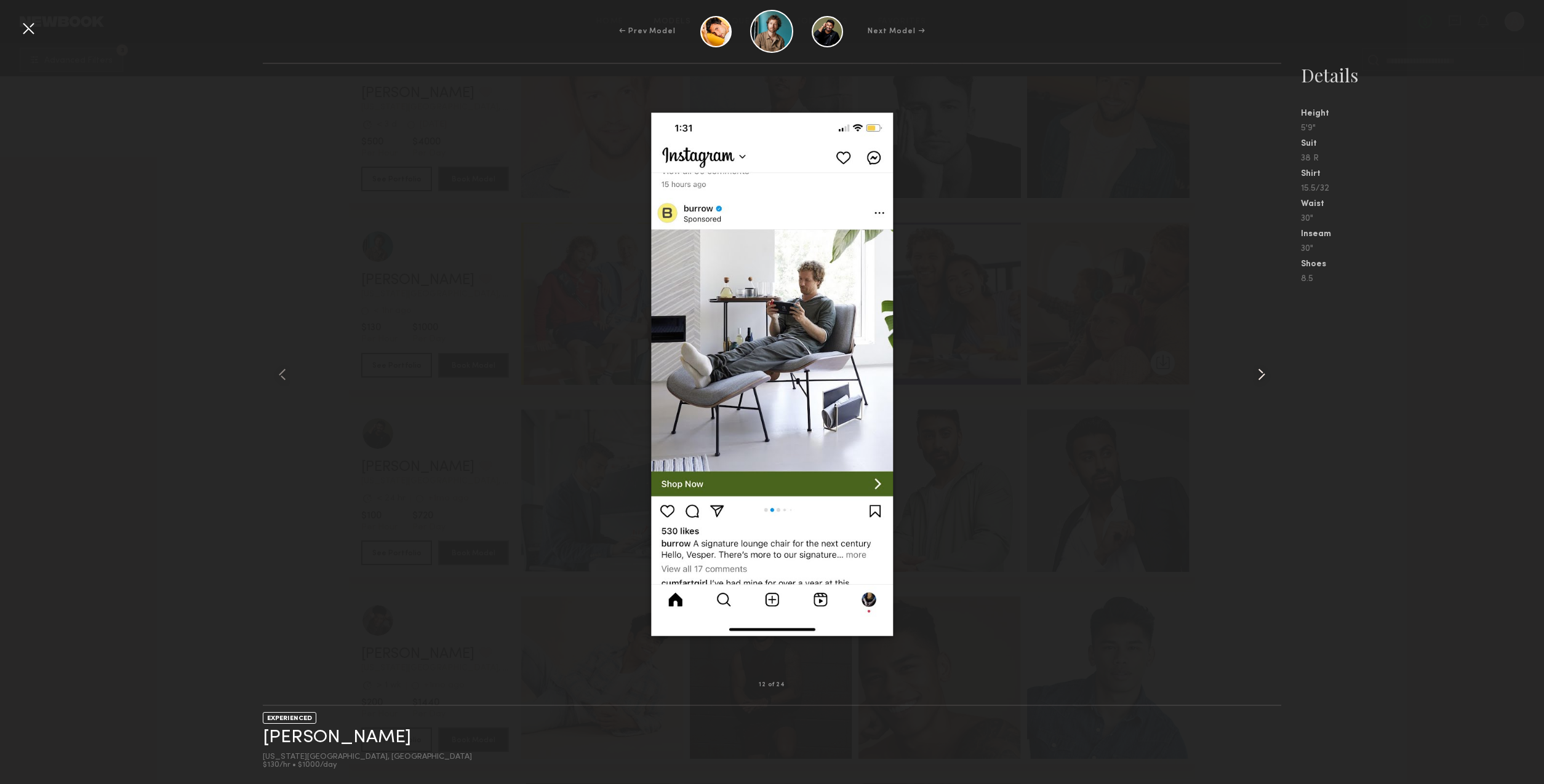
click at [1260, 379] on common-icon at bounding box center [1261, 374] width 19 height 19
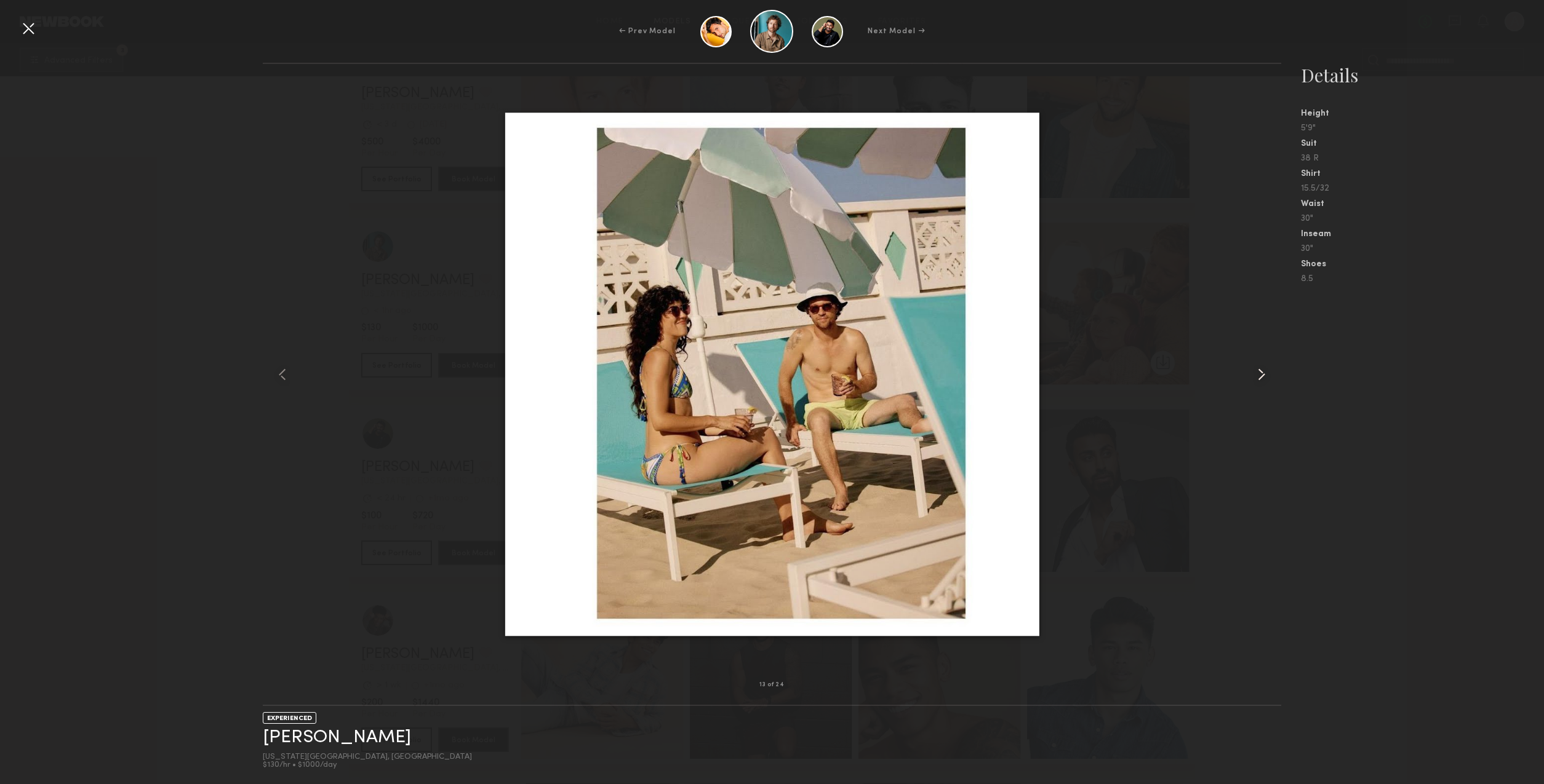
click at [1261, 379] on common-icon at bounding box center [1261, 374] width 19 height 19
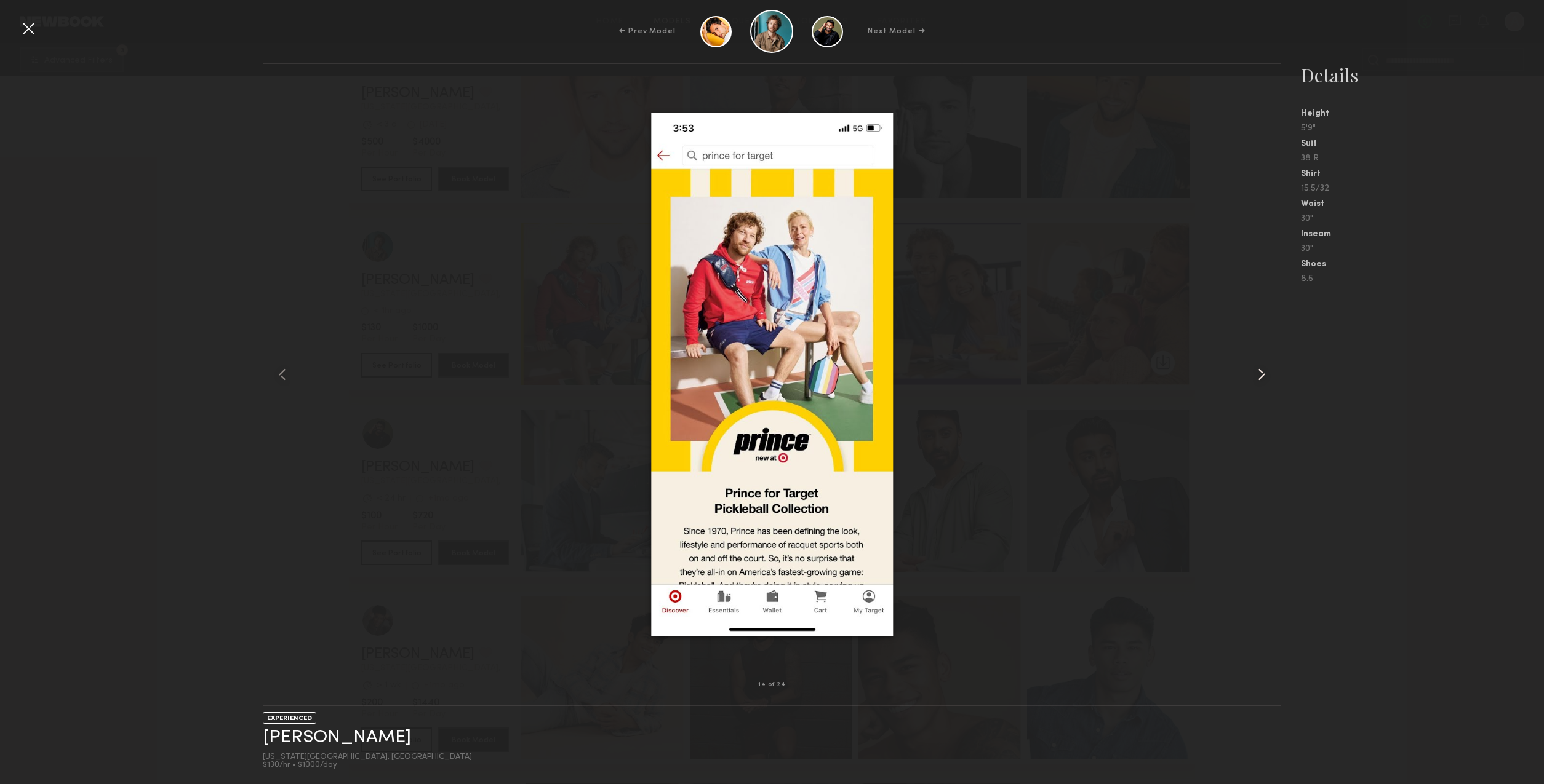
click at [1261, 379] on common-icon at bounding box center [1261, 374] width 19 height 19
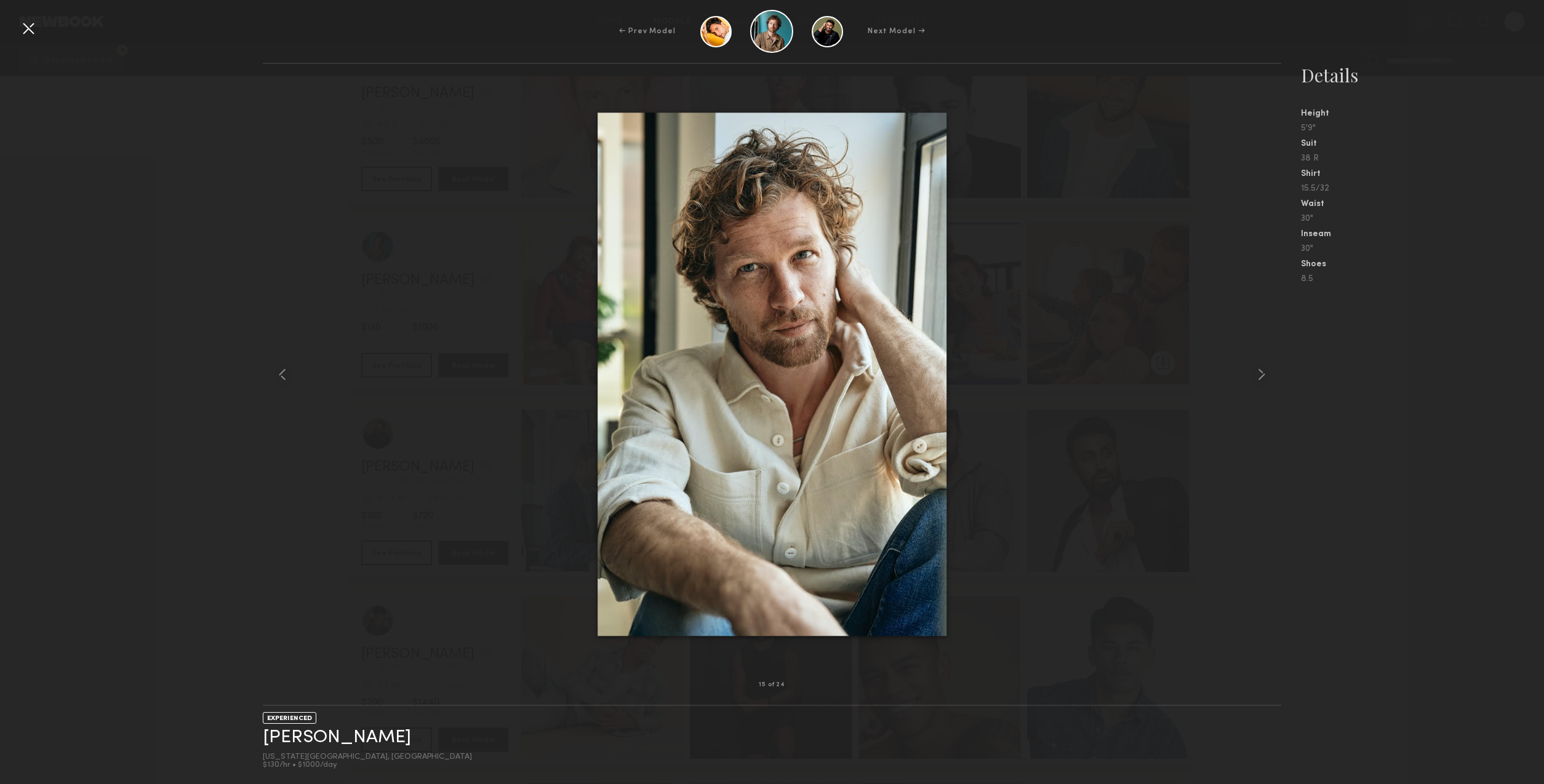
click at [203, 320] on div "15 of 24 EXPERIENCED ryan g. New York City, NY $130/hr • $1000/day Details Heig…" at bounding box center [772, 424] width 1544 height 722
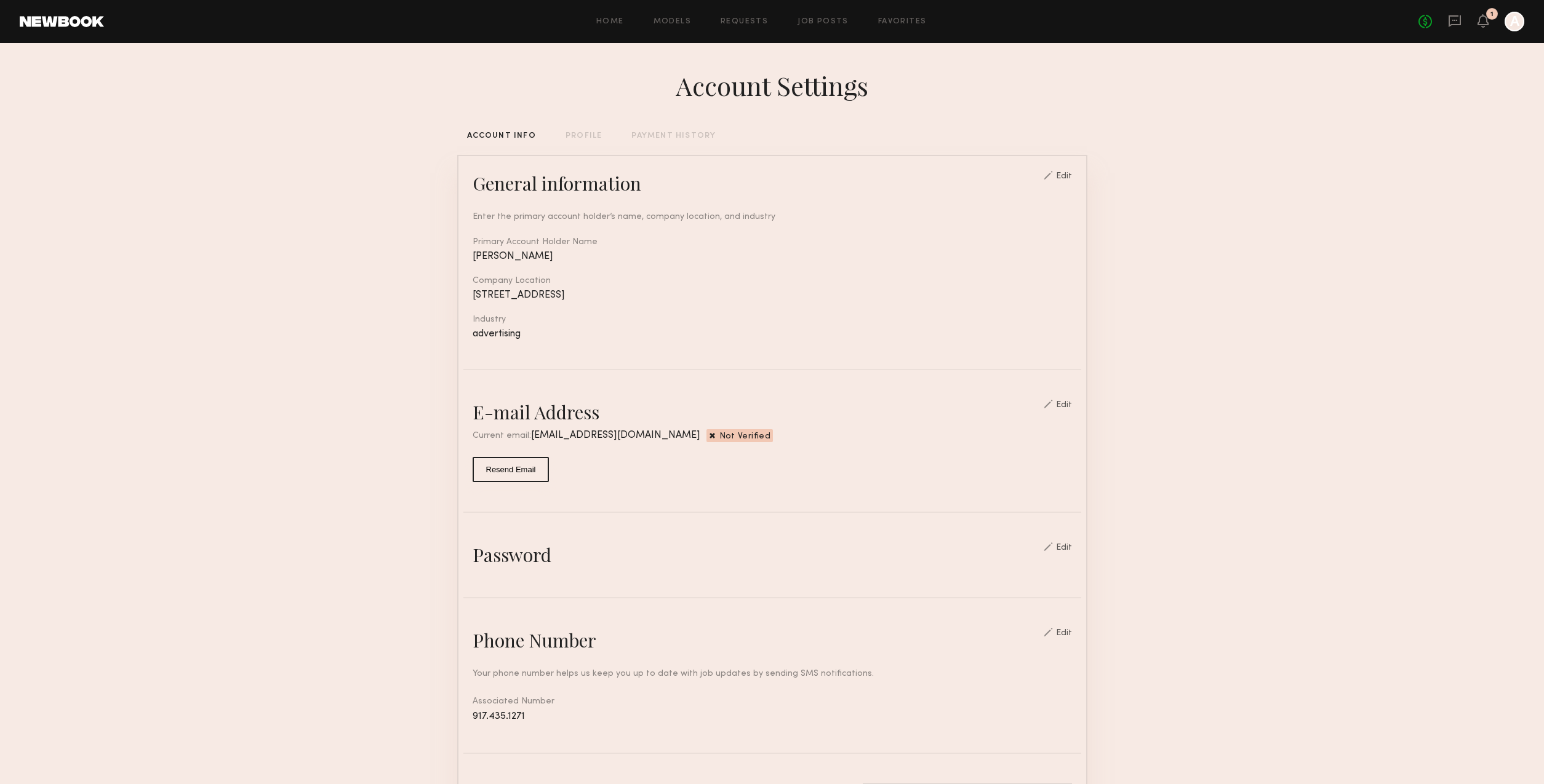
click at [86, 23] on link at bounding box center [62, 21] width 84 height 11
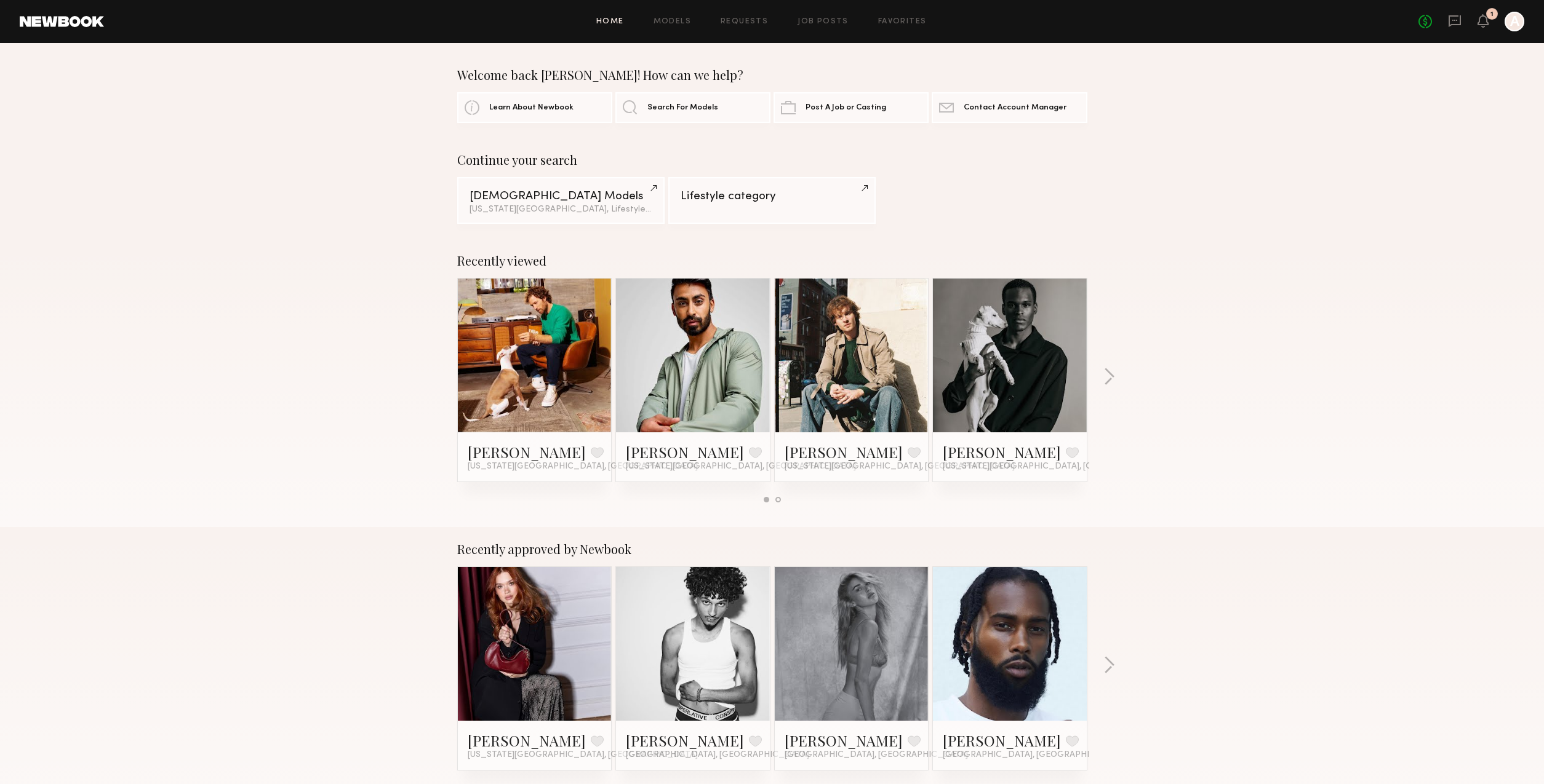
click at [616, 18] on link "Home" at bounding box center [610, 21] width 28 height 8
click at [680, 21] on link "Models" at bounding box center [672, 21] width 38 height 8
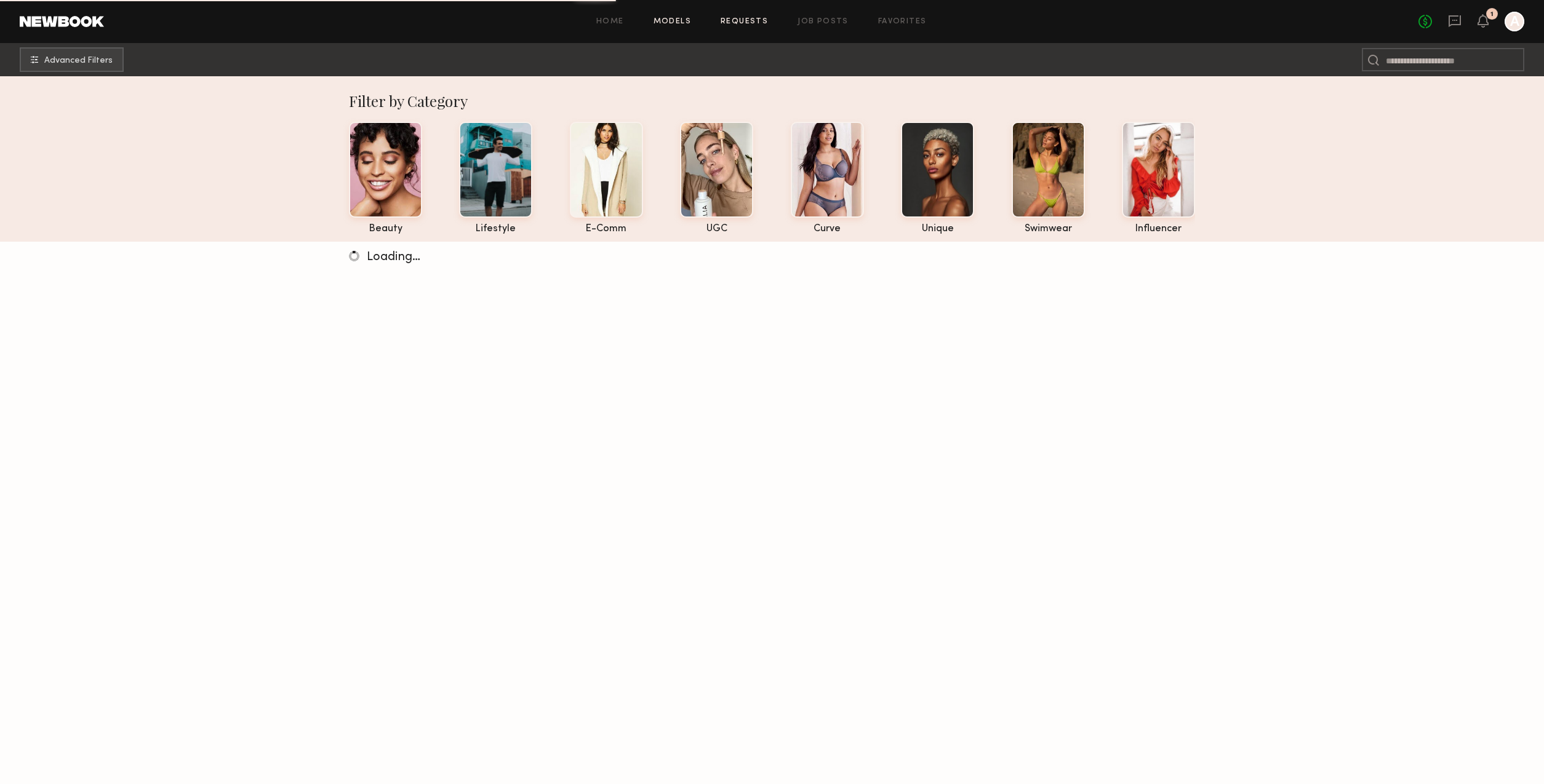
click at [738, 22] on link "Requests" at bounding box center [744, 21] width 47 height 8
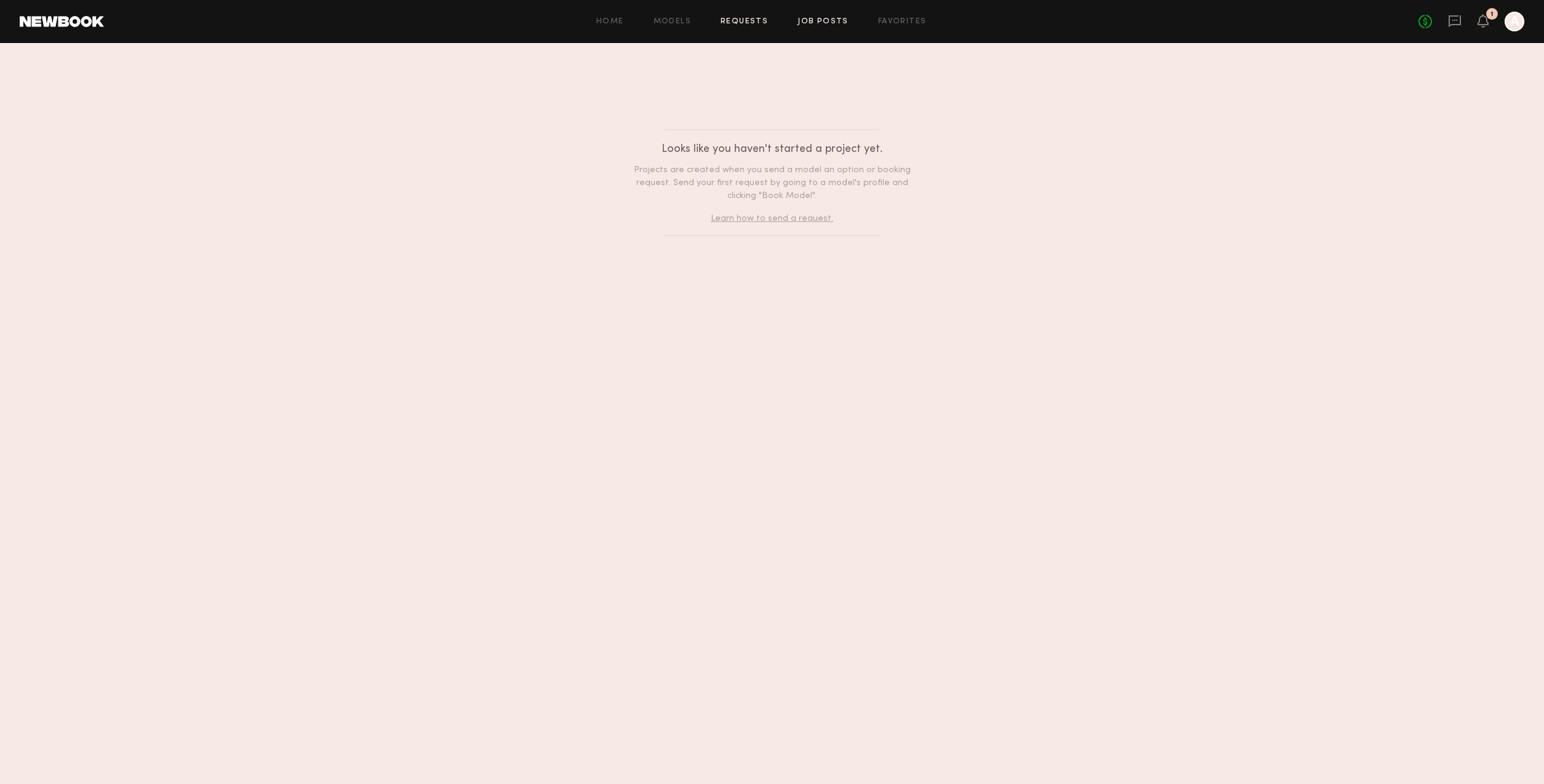
click at [822, 22] on link "Job Posts" at bounding box center [823, 21] width 51 height 8
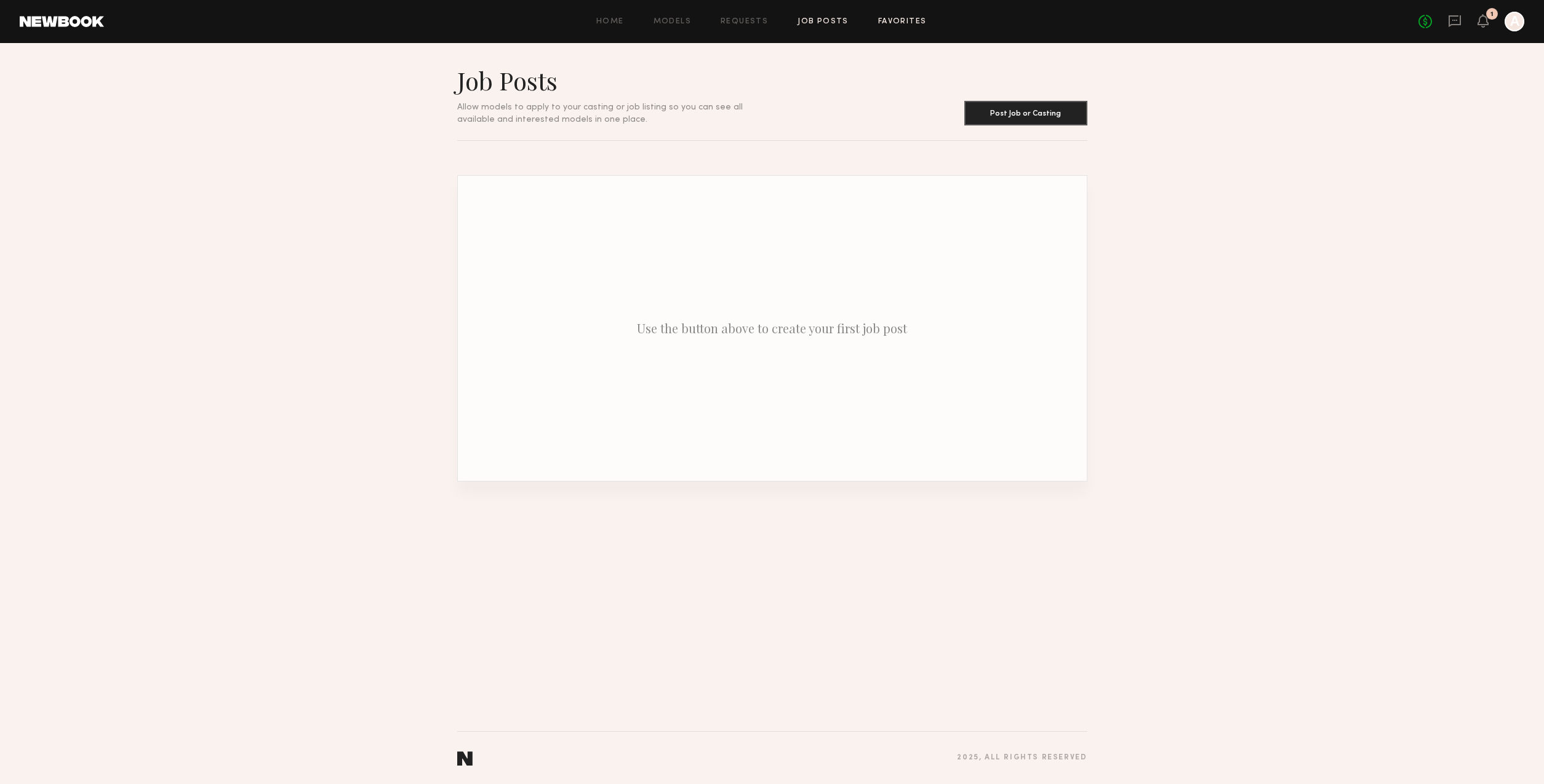
click at [906, 19] on link "Favorites" at bounding box center [902, 21] width 48 height 8
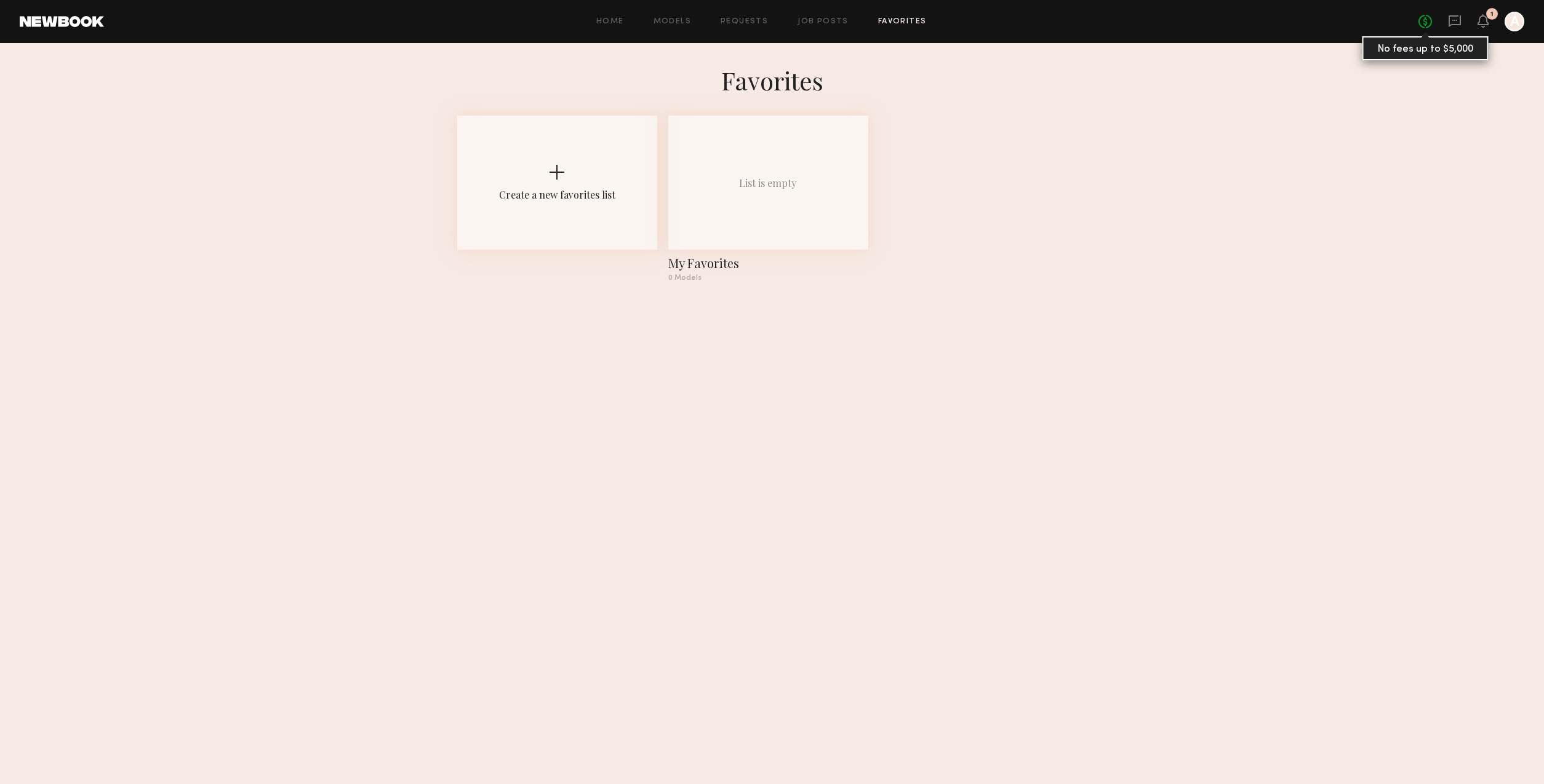
click at [1428, 23] on link "No fees up to $5,000" at bounding box center [1425, 21] width 14 height 14
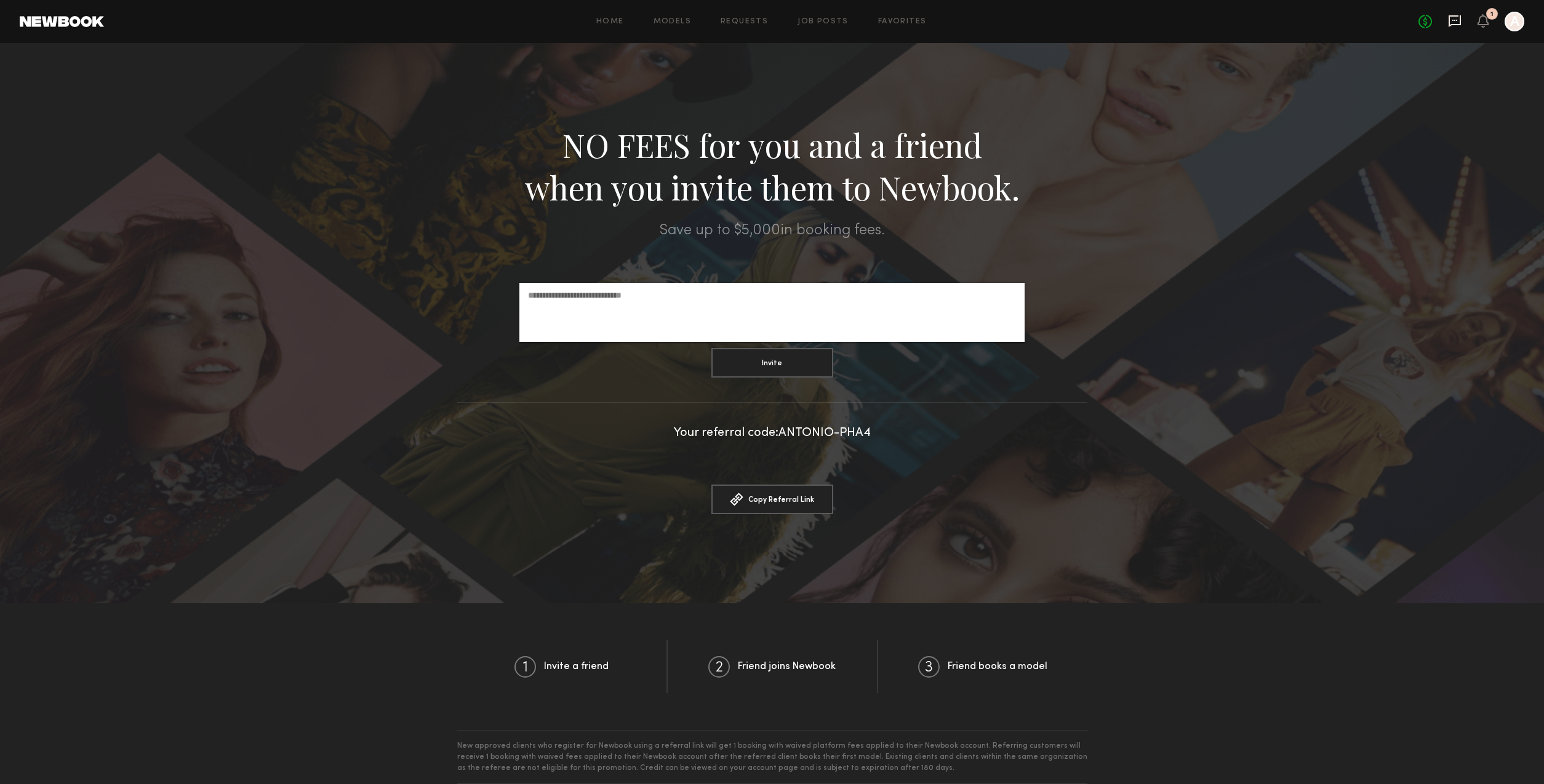
click at [1452, 25] on icon at bounding box center [1455, 21] width 14 height 14
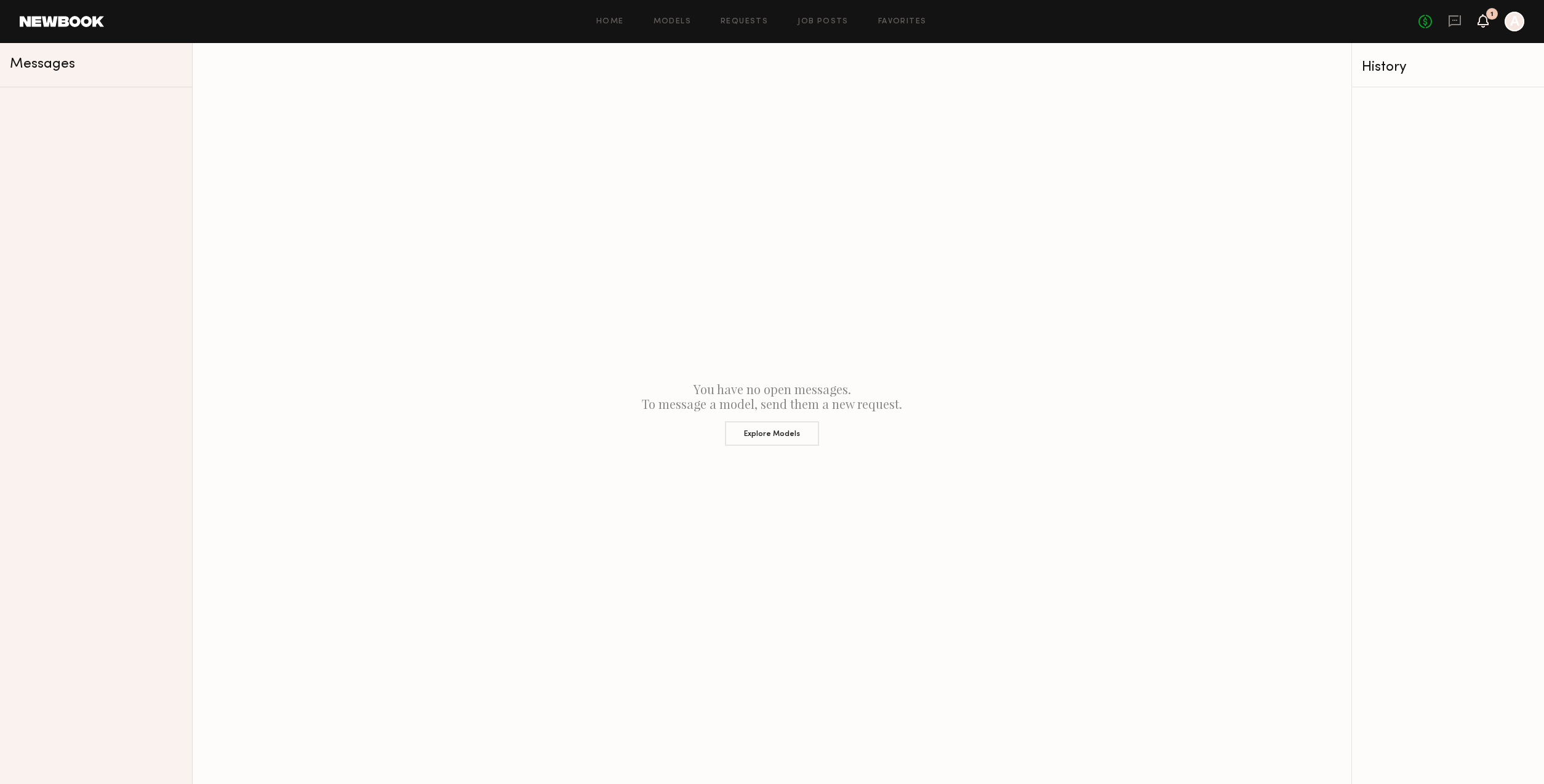
click at [1481, 21] on icon at bounding box center [1483, 20] width 10 height 9
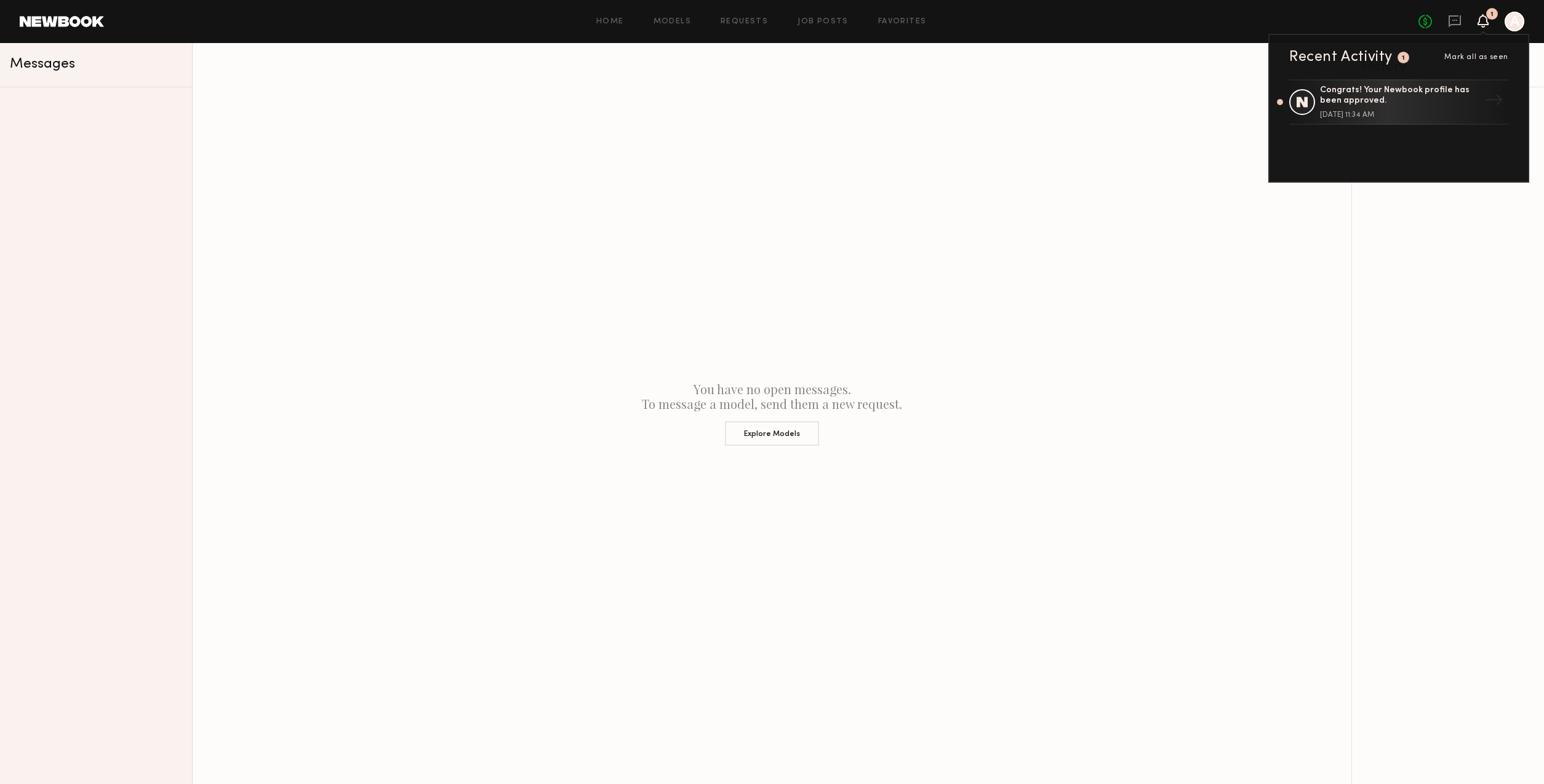
click at [1519, 25] on div at bounding box center [1514, 21] width 19 height 19
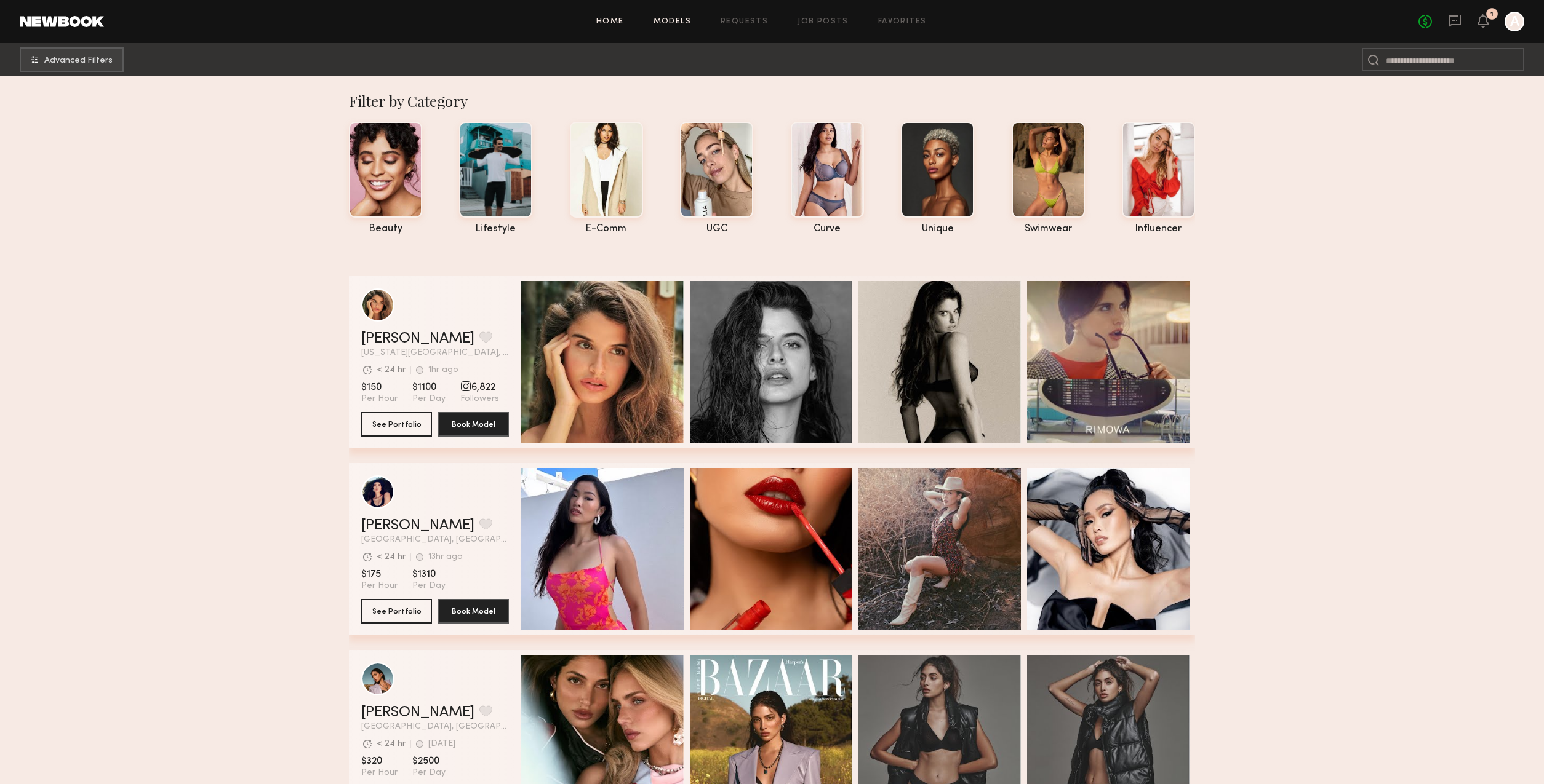
click at [613, 18] on link "Home" at bounding box center [610, 21] width 28 height 8
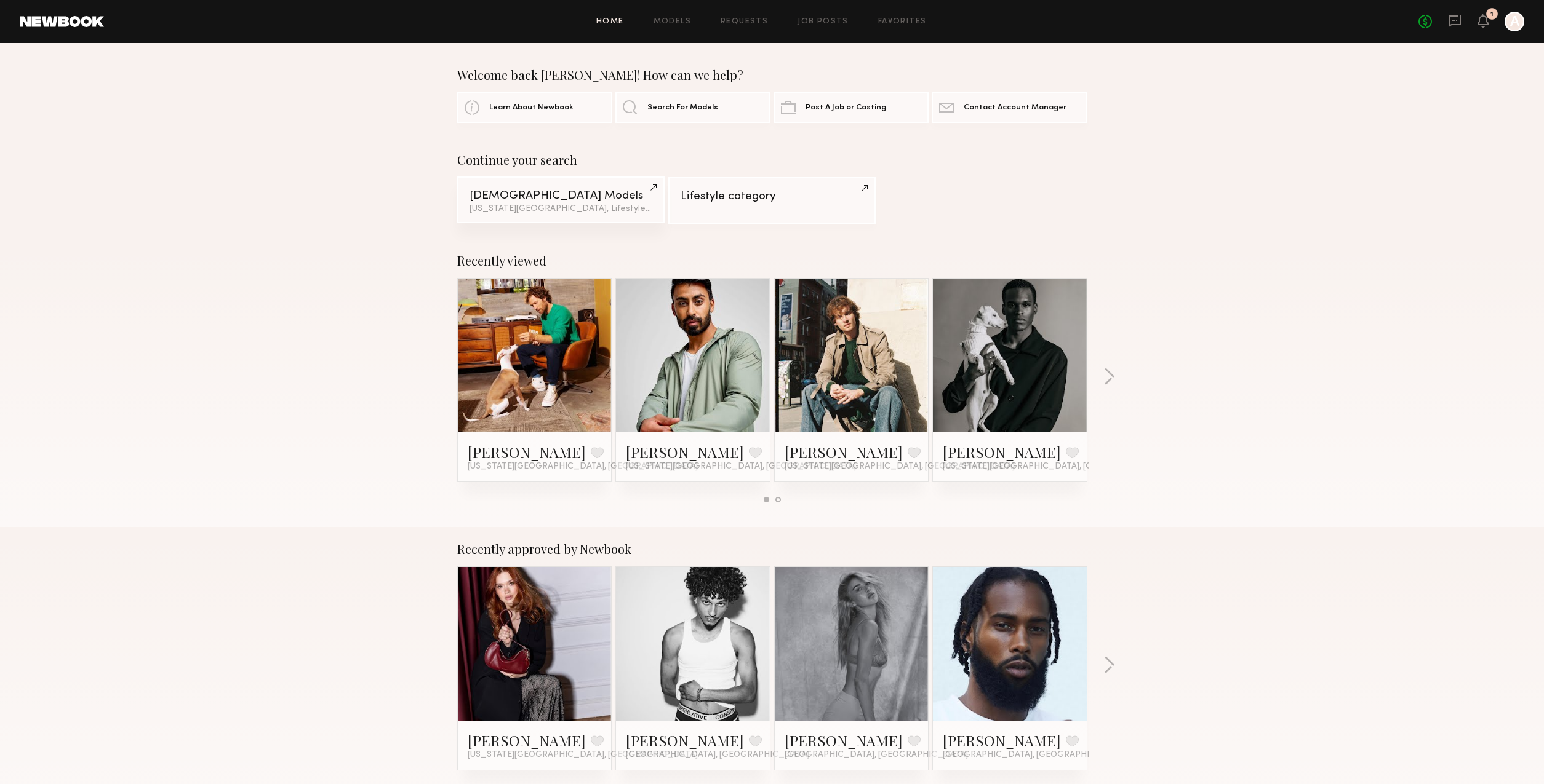
click at [535, 195] on div "Male Models" at bounding box center [560, 196] width 183 height 12
